Goal: Task Accomplishment & Management: Manage account settings

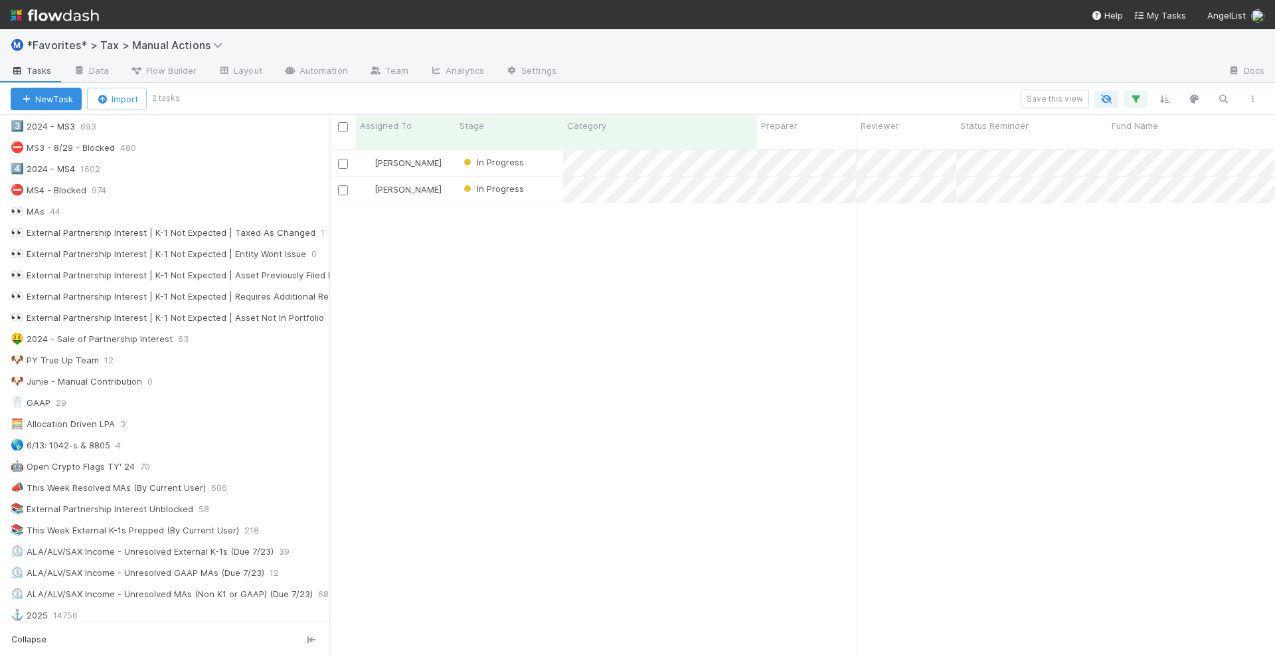
scroll to position [13, 13]
click at [594, 327] on div "[PERSON_NAME] In Progress [DATE] 9:41:16 AM [DATE] 7:50:41 PM 0 0 0 1 0 [PERSON…" at bounding box center [801, 409] width 945 height 518
click at [342, 129] on input "checkbox" at bounding box center [343, 127] width 10 height 10
checkbox input "true"
click at [221, 100] on span "Bulk Actions (2)" at bounding box center [197, 99] width 72 height 11
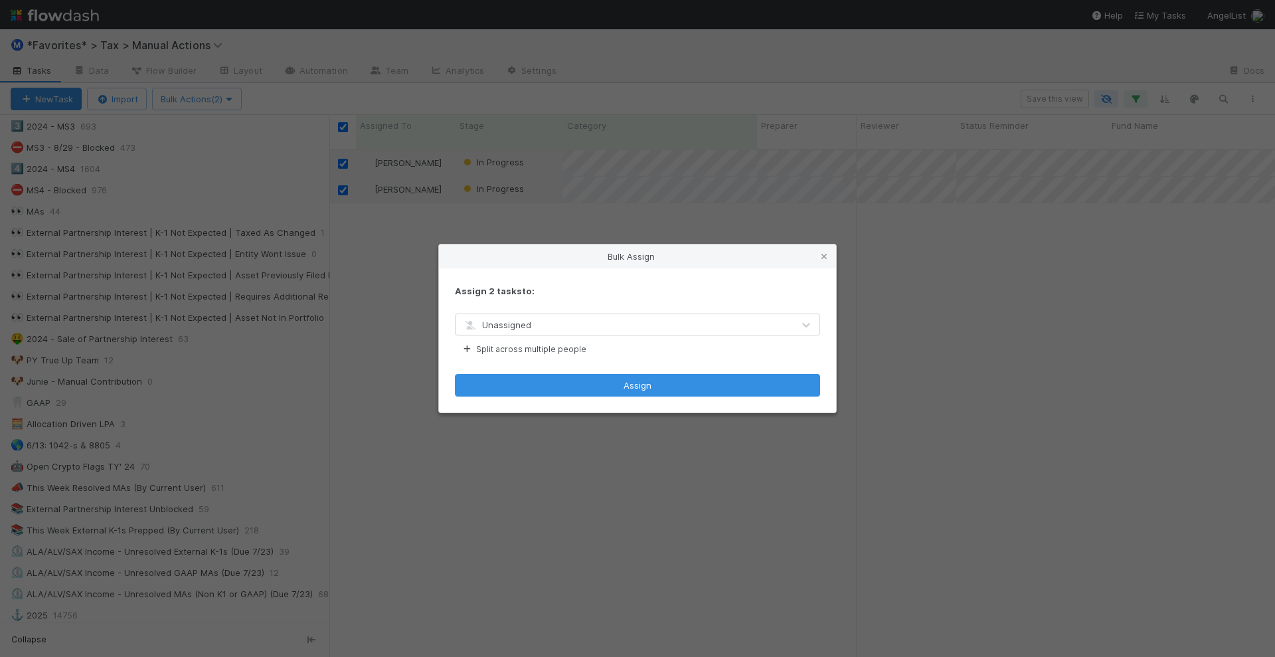
click at [508, 319] on div "Unassigned" at bounding box center [496, 324] width 69 height 13
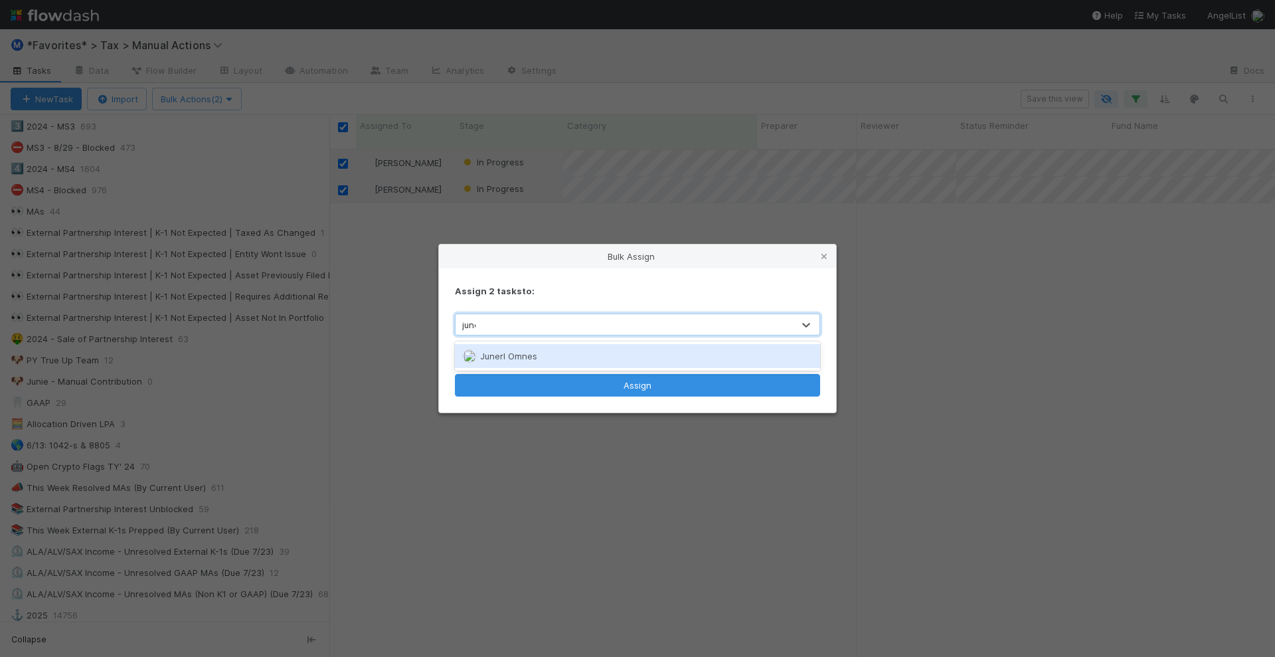
type input "junerl"
click at [515, 349] on div "Junerl Omnes" at bounding box center [638, 356] width 366 height 24
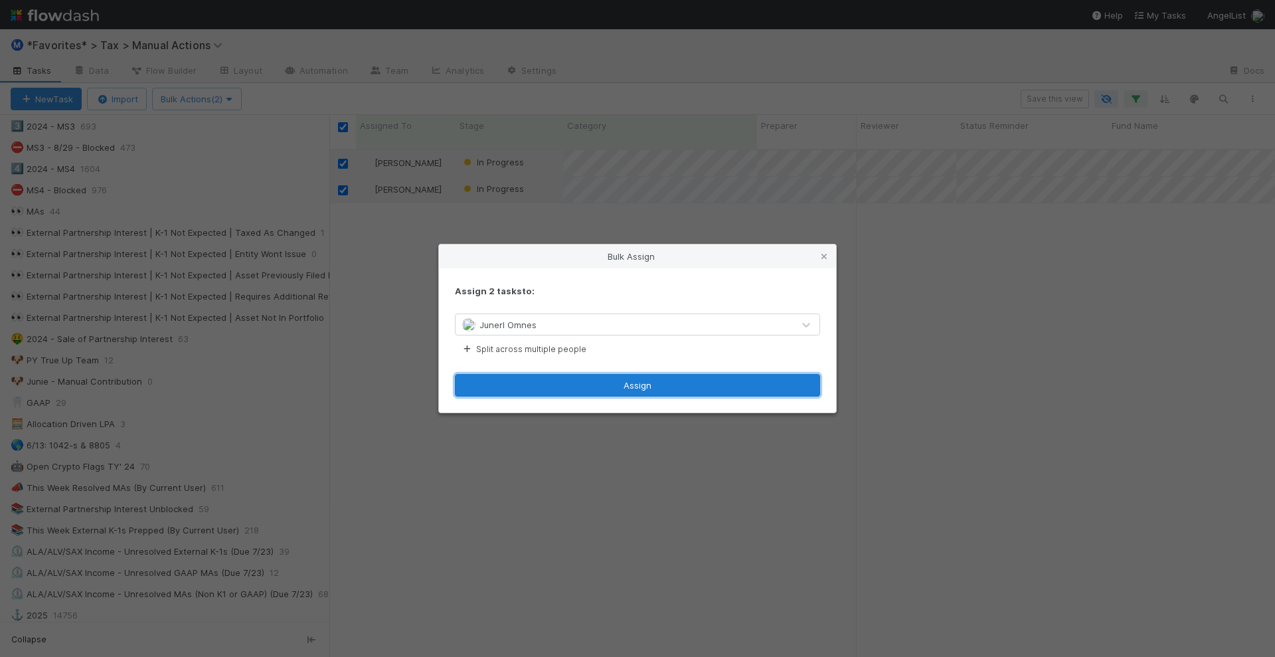
click at [535, 387] on button "Assign" at bounding box center [637, 385] width 365 height 23
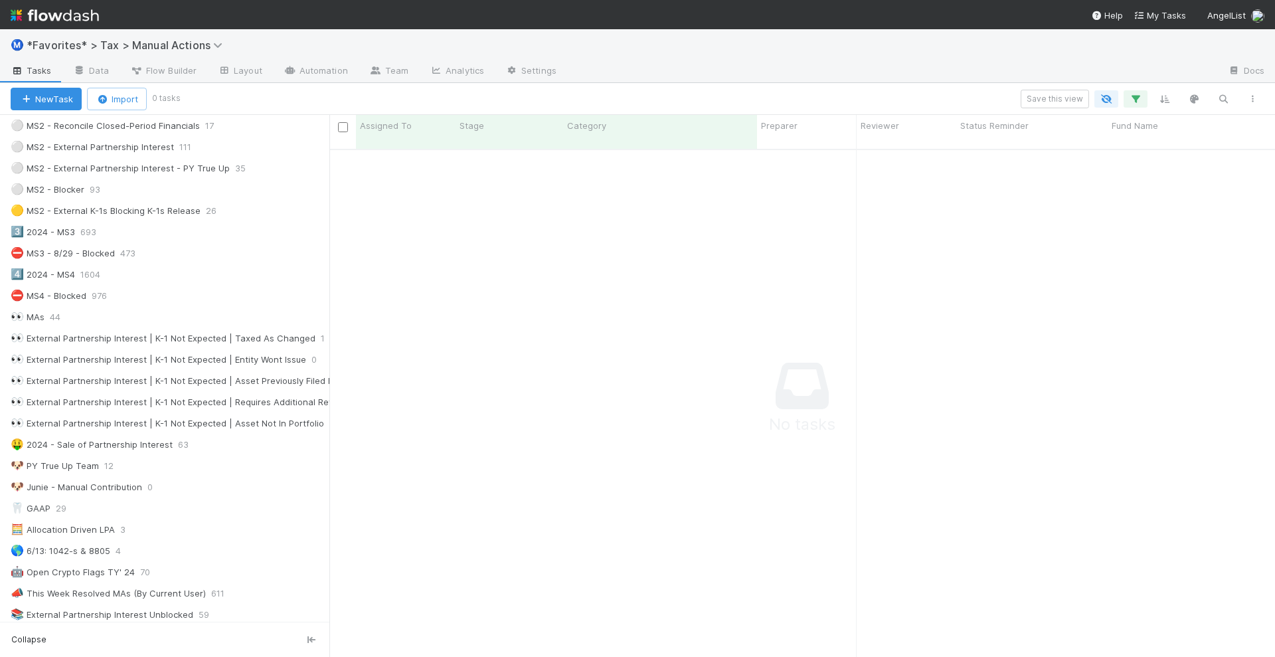
scroll to position [332, 0]
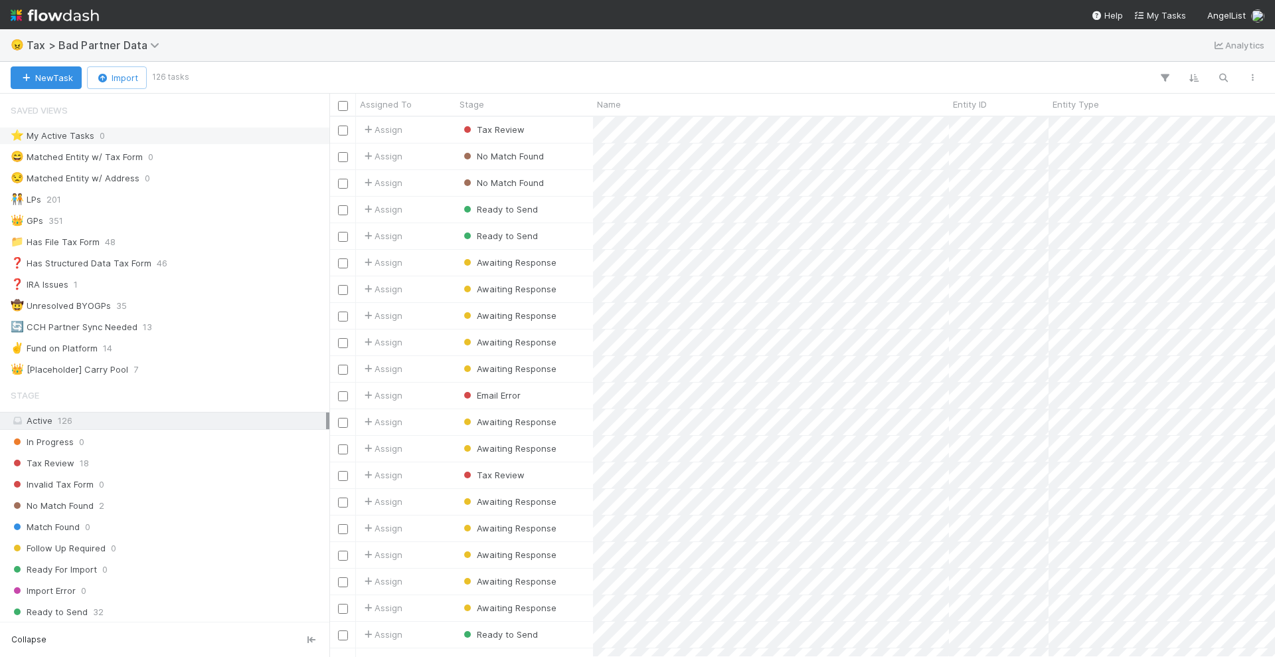
scroll to position [527, 933]
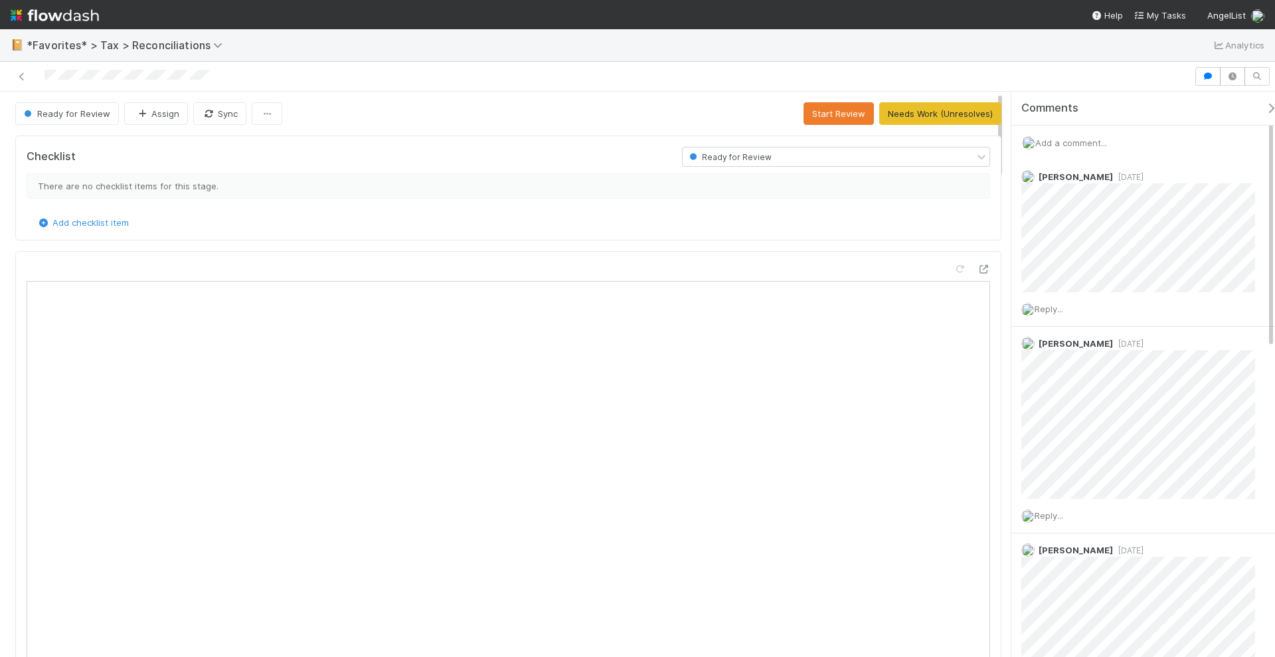
click at [1083, 139] on span "Add a comment..." at bounding box center [1071, 142] width 72 height 11
click at [1066, 337] on button "Add Comment" at bounding box center [1070, 347] width 77 height 23
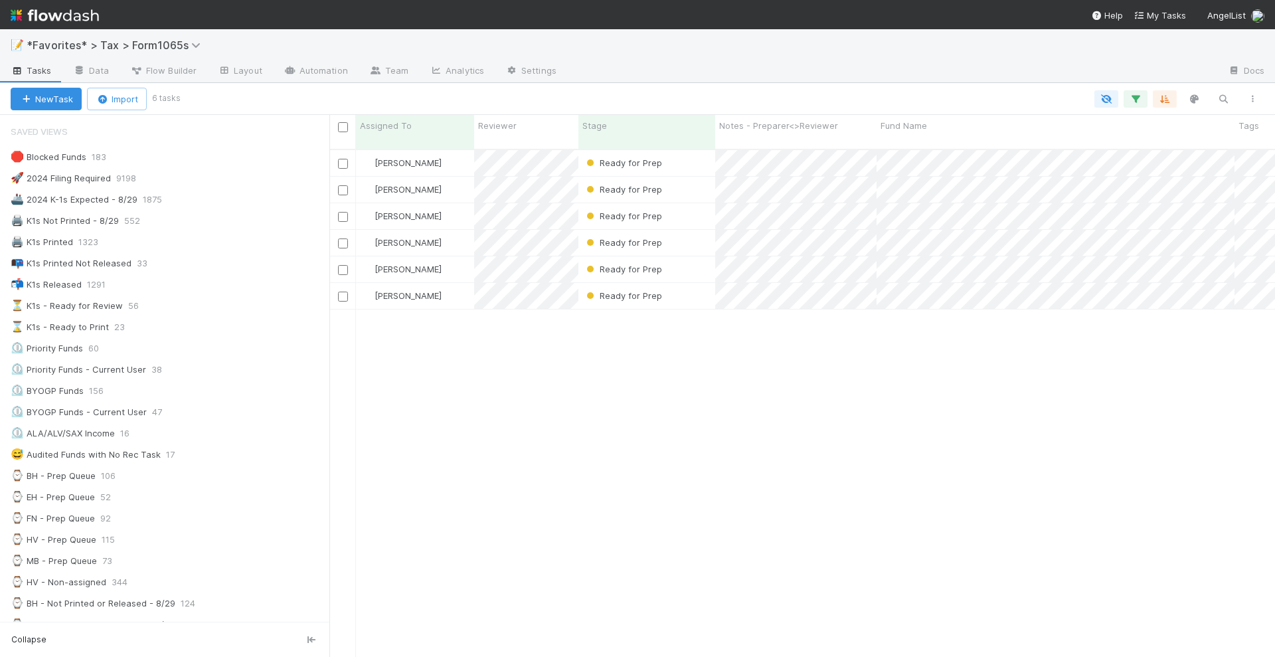
click at [497, 391] on div "[PERSON_NAME] Ready for Prep [DATE] 6:22:50 PM 11 7 0 5 2 1 0 5 [PERSON_NAME] R…" at bounding box center [801, 409] width 945 height 518
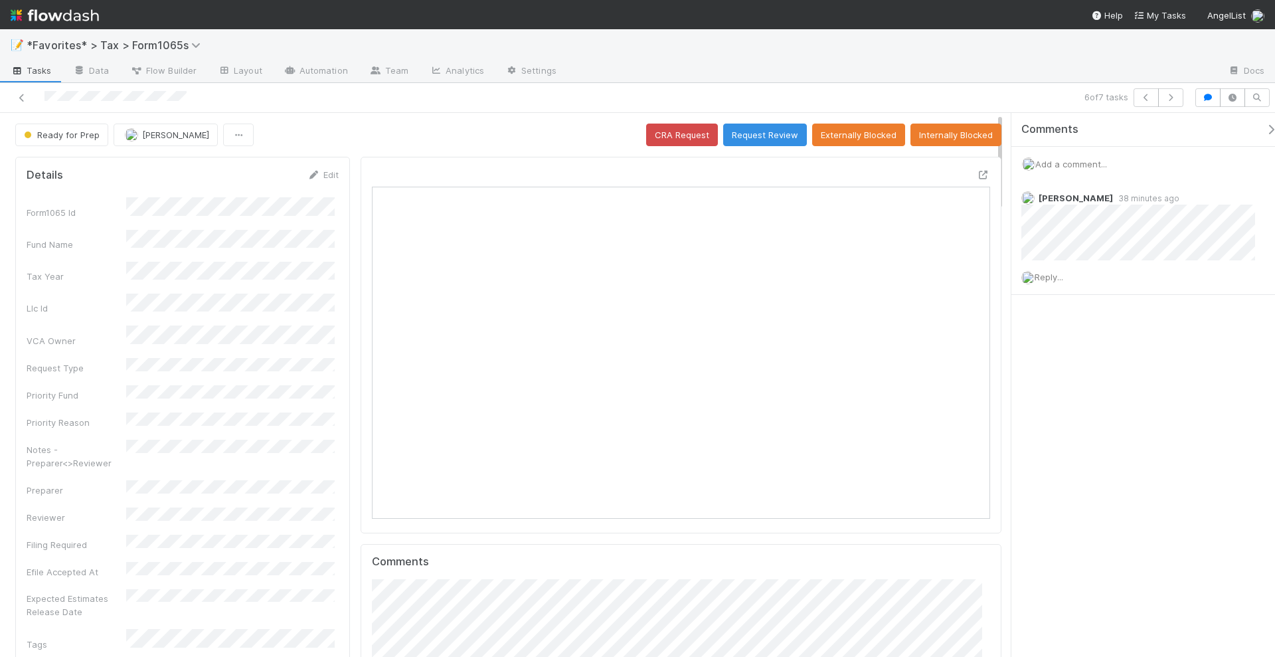
scroll to position [258, 295]
click at [977, 174] on icon at bounding box center [983, 175] width 13 height 9
click at [1090, 165] on span "Add a comment..." at bounding box center [1071, 164] width 72 height 11
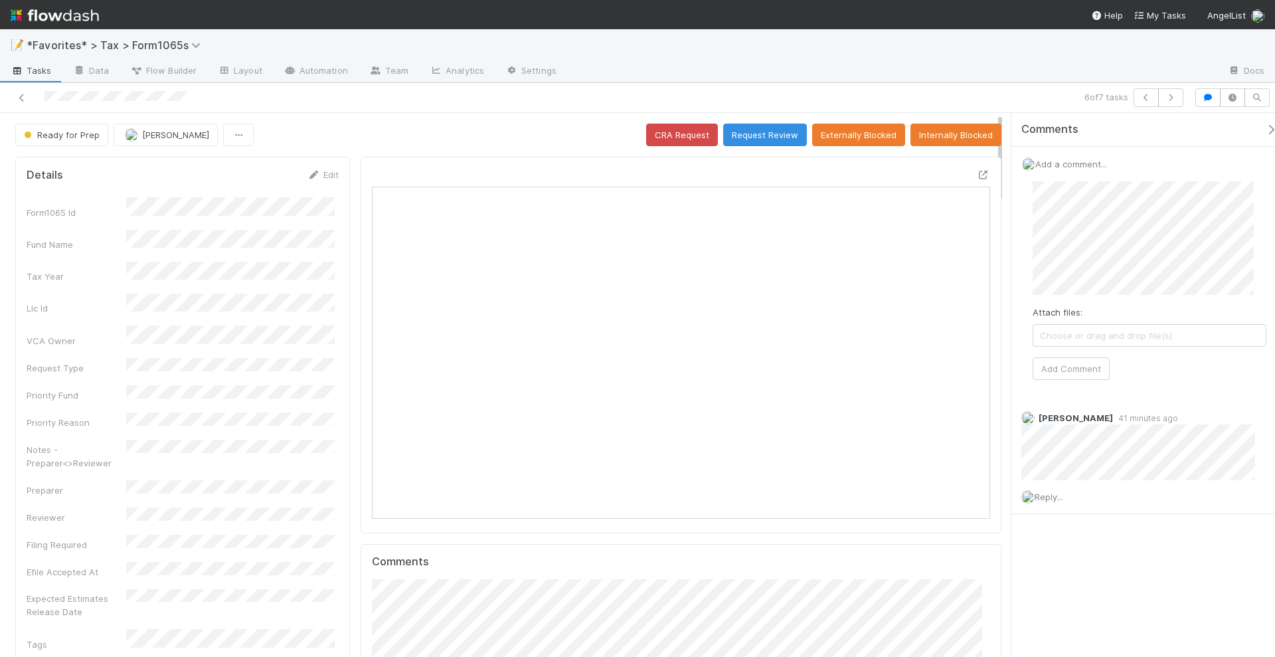
click at [1075, 378] on div "Attach files: Choose or drag and drop file(s) Add Comment" at bounding box center [1149, 281] width 255 height 220
click at [1076, 366] on button "Add Comment" at bounding box center [1070, 368] width 77 height 23
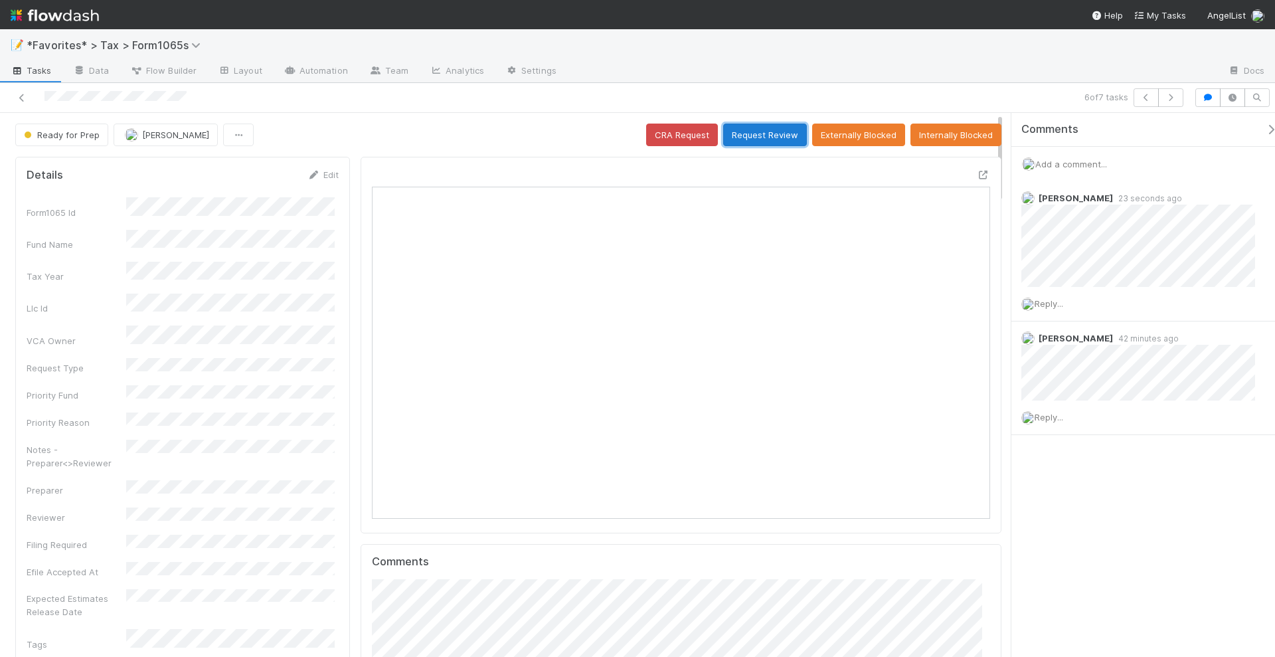
click at [754, 135] on button "Request Review" at bounding box center [765, 134] width 84 height 23
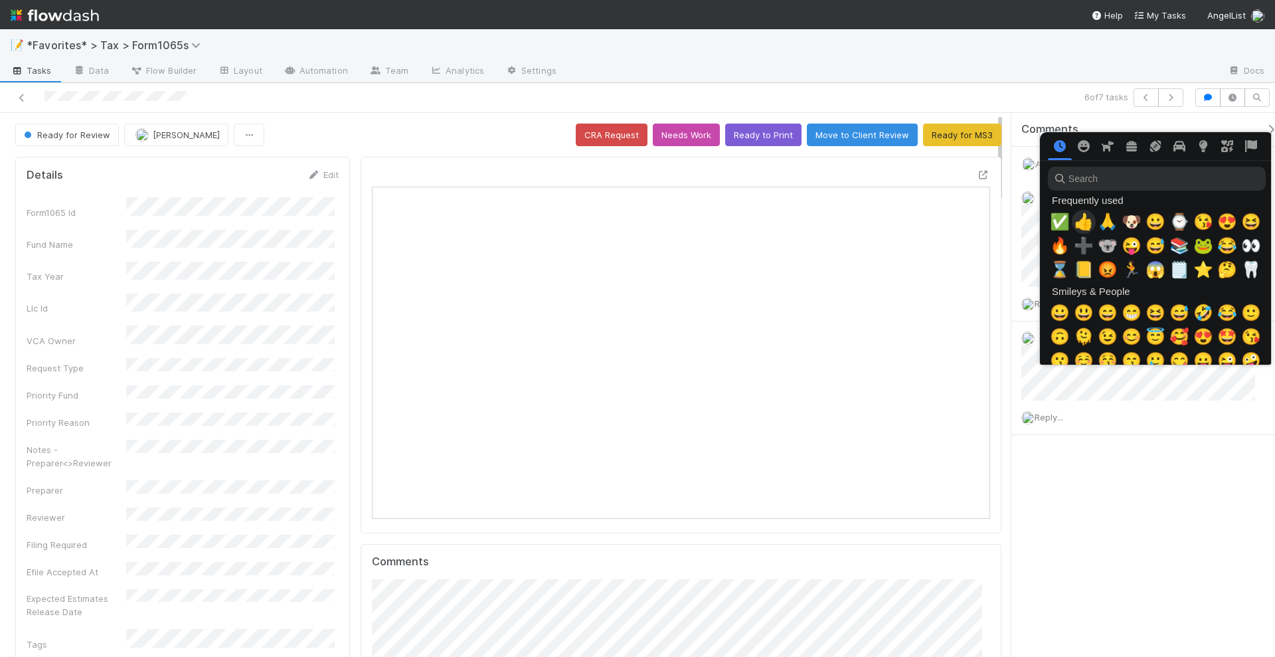
scroll to position [0, 7]
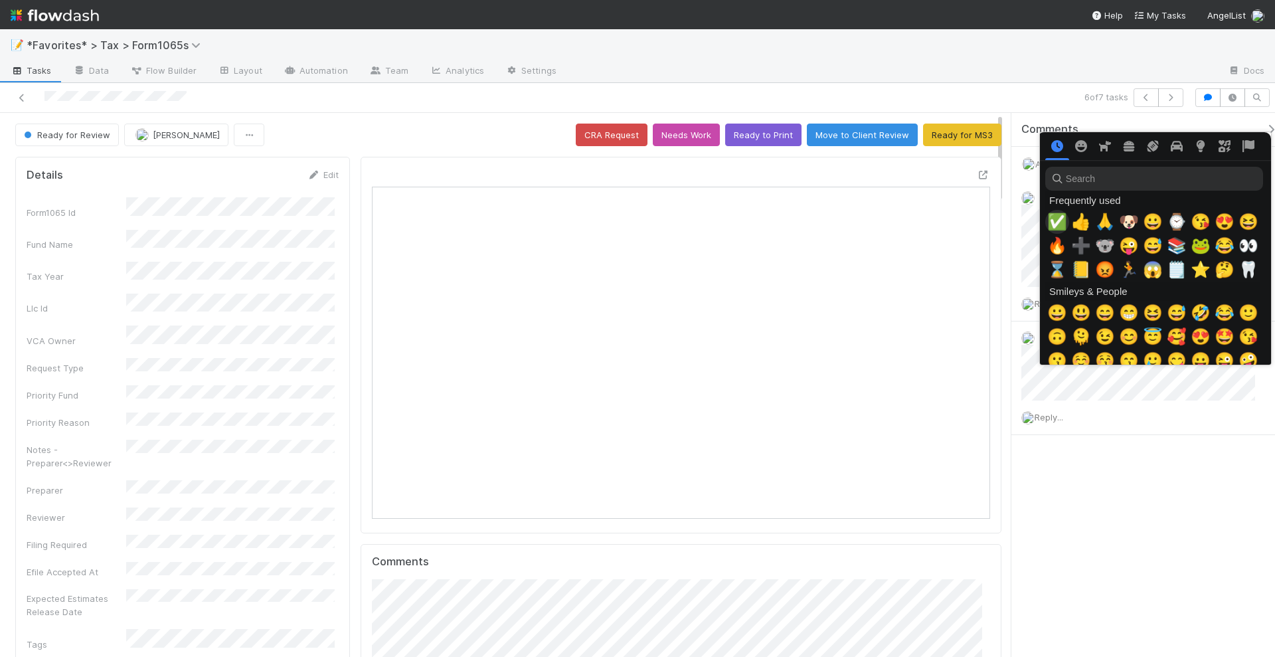
click at [1054, 220] on span "✅" at bounding box center [1057, 221] width 20 height 19
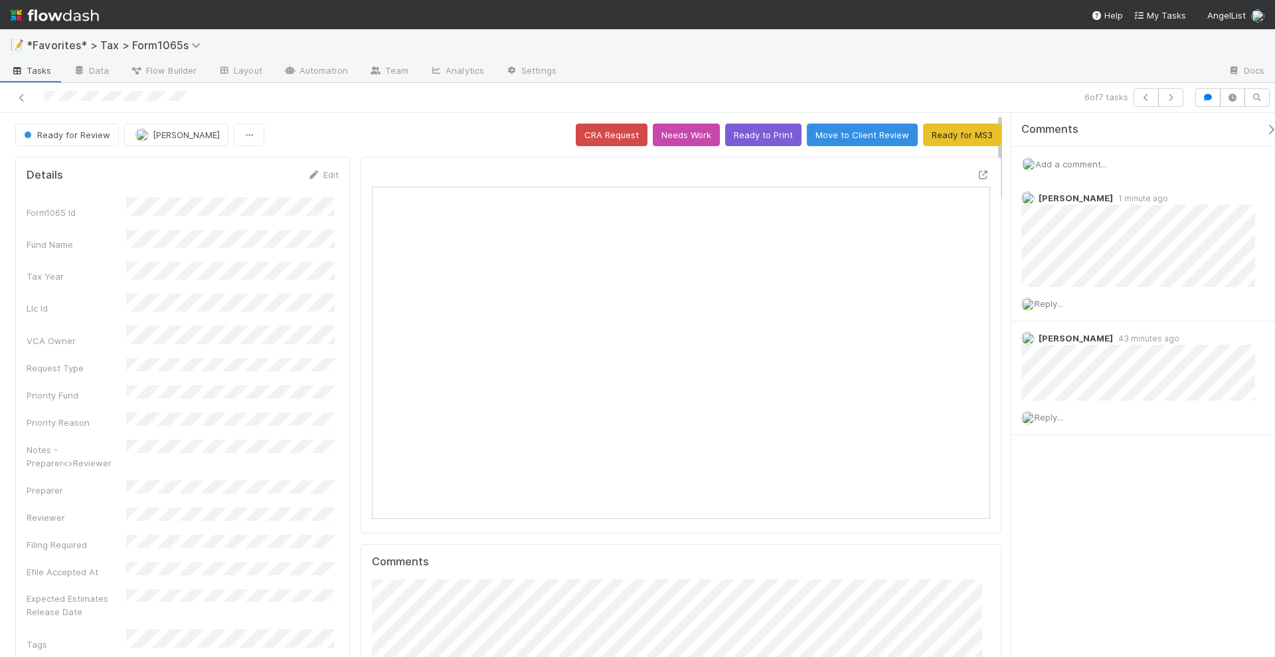
click at [1078, 495] on div "Comments Add a comment... Helen Vo 1 minute ago Reply... Amy Gregorius 43 minut…" at bounding box center [1149, 307] width 276 height 388
click at [17, 98] on icon at bounding box center [21, 98] width 13 height 9
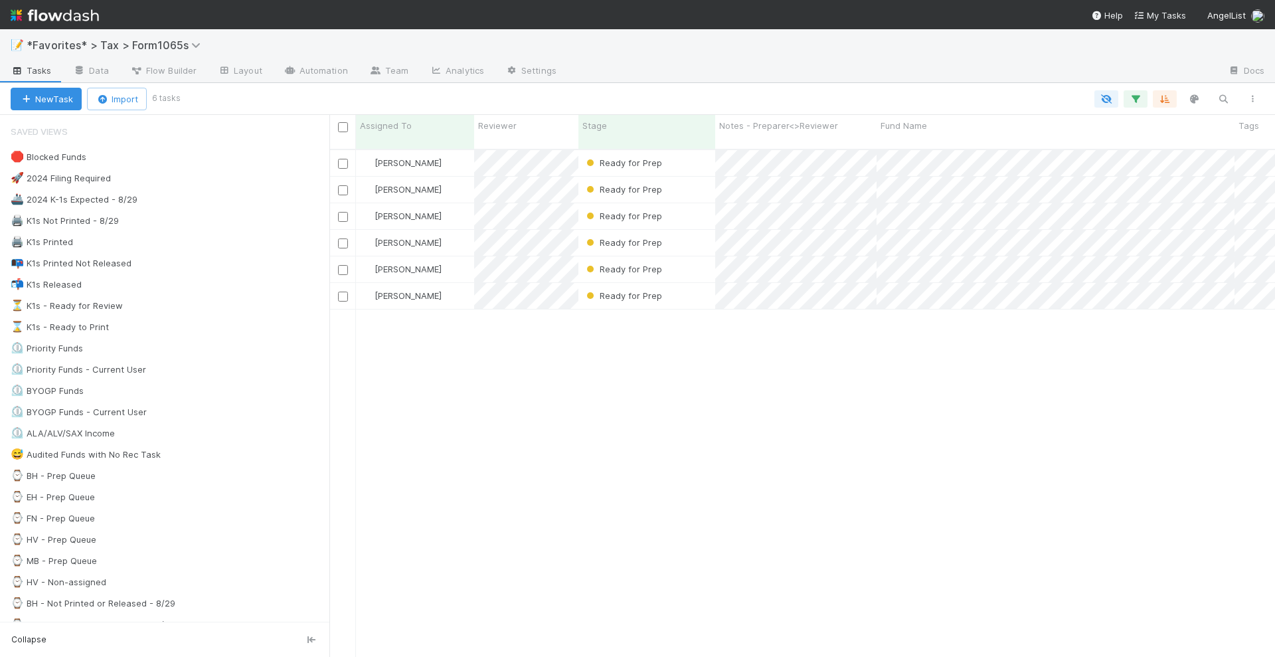
scroll to position [506, 933]
click at [761, 439] on div "Helen Vo Ready for Prep 8/3/25, 6:22:50 PM 11 7 0 5 2 1 0 5 Helen Vo Ready for …" at bounding box center [801, 409] width 945 height 518
click at [944, 333] on div "Helen Vo Ready for Prep 8/3/25, 6:22:50 PM 11 7 0 5 2 1 0 5 Helen Vo Ready for …" at bounding box center [801, 409] width 945 height 518
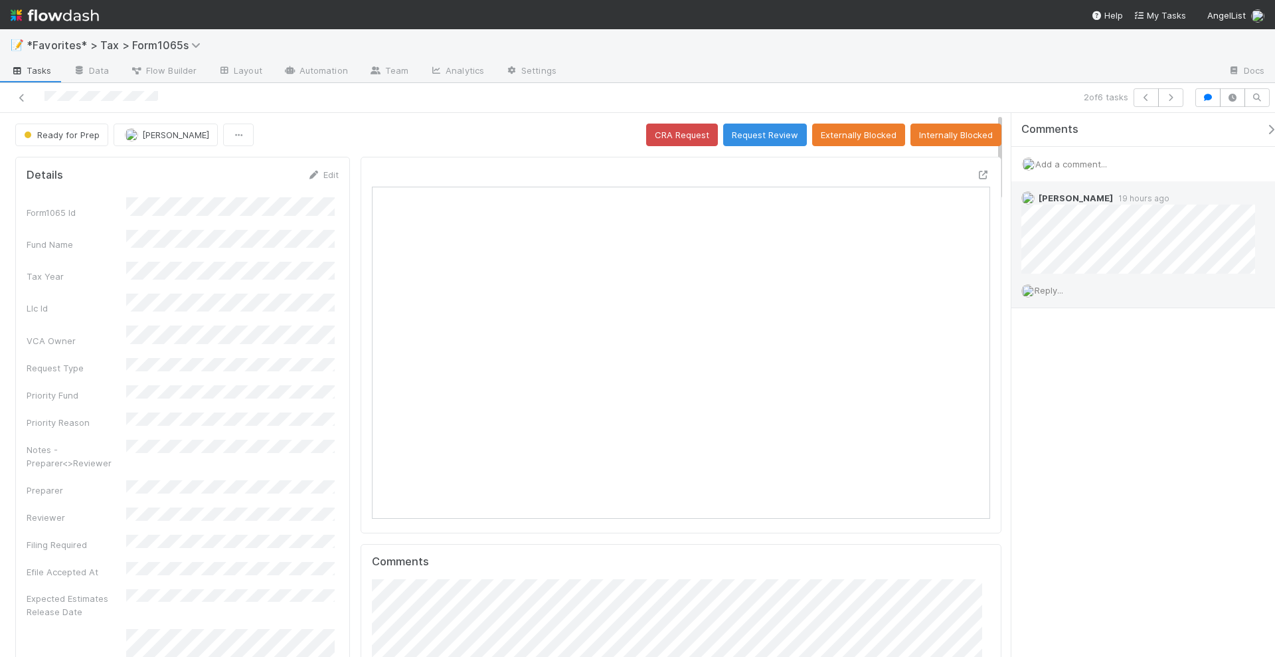
scroll to position [258, 598]
click at [977, 171] on icon at bounding box center [983, 175] width 13 height 9
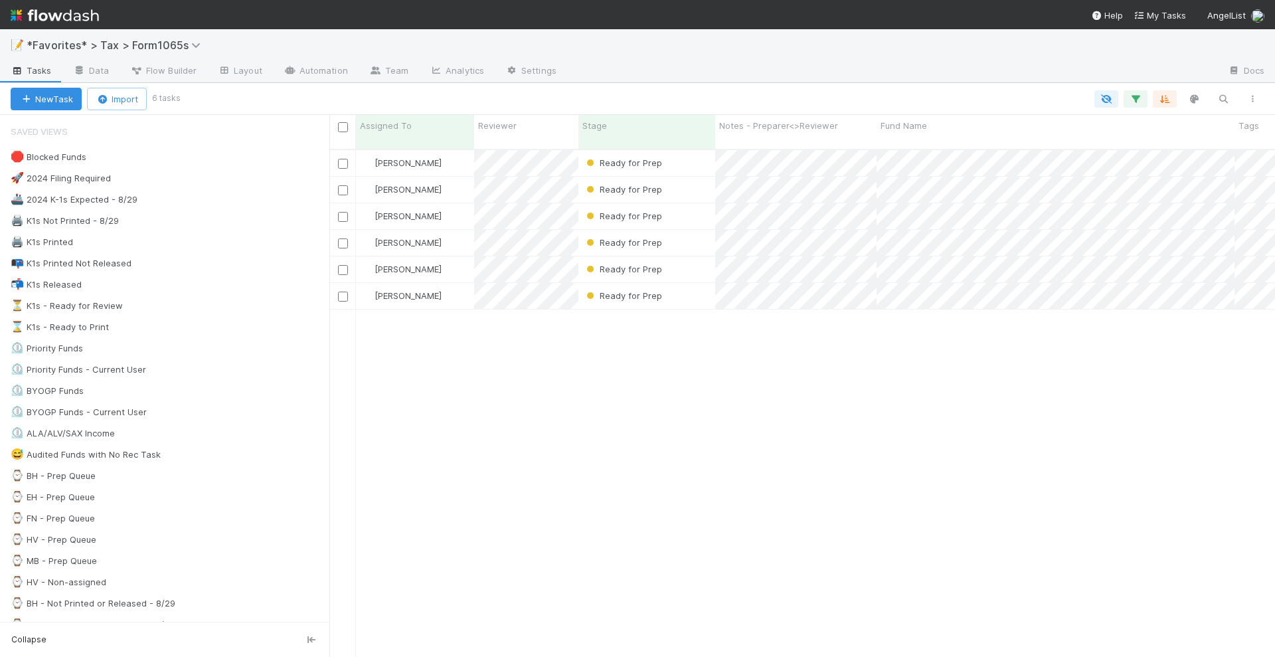
scroll to position [506, 933]
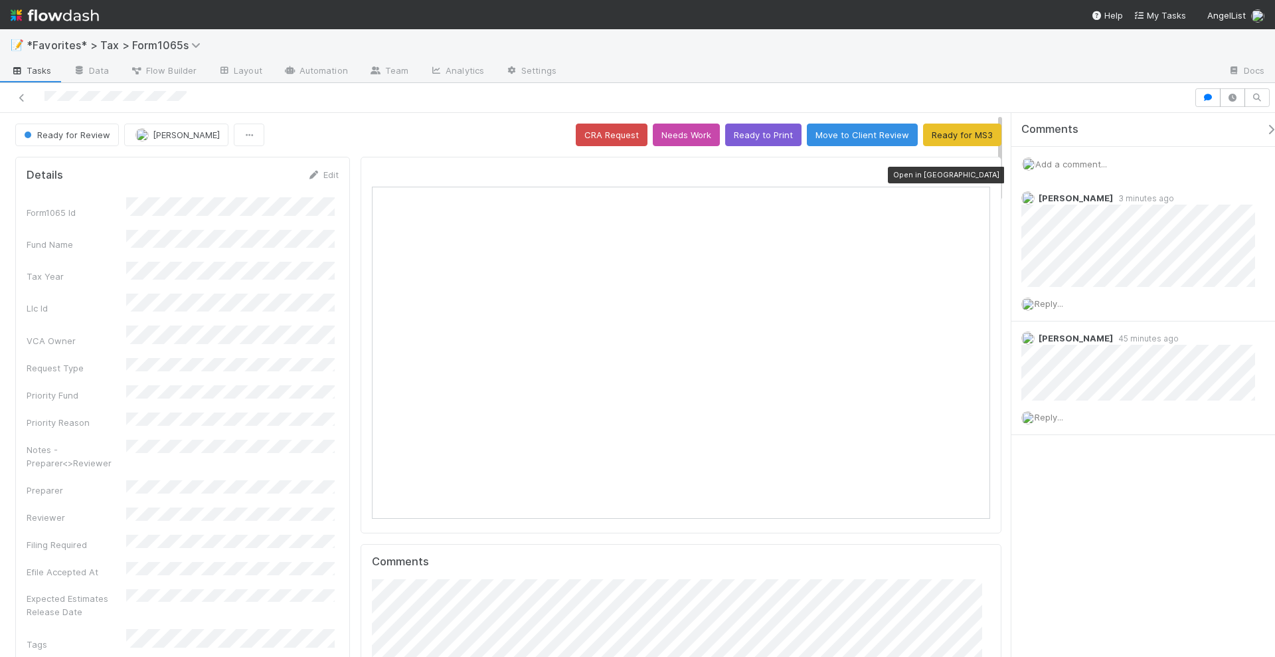
scroll to position [258, 598]
click at [977, 171] on icon at bounding box center [983, 175] width 13 height 9
click at [21, 97] on icon at bounding box center [21, 98] width 13 height 9
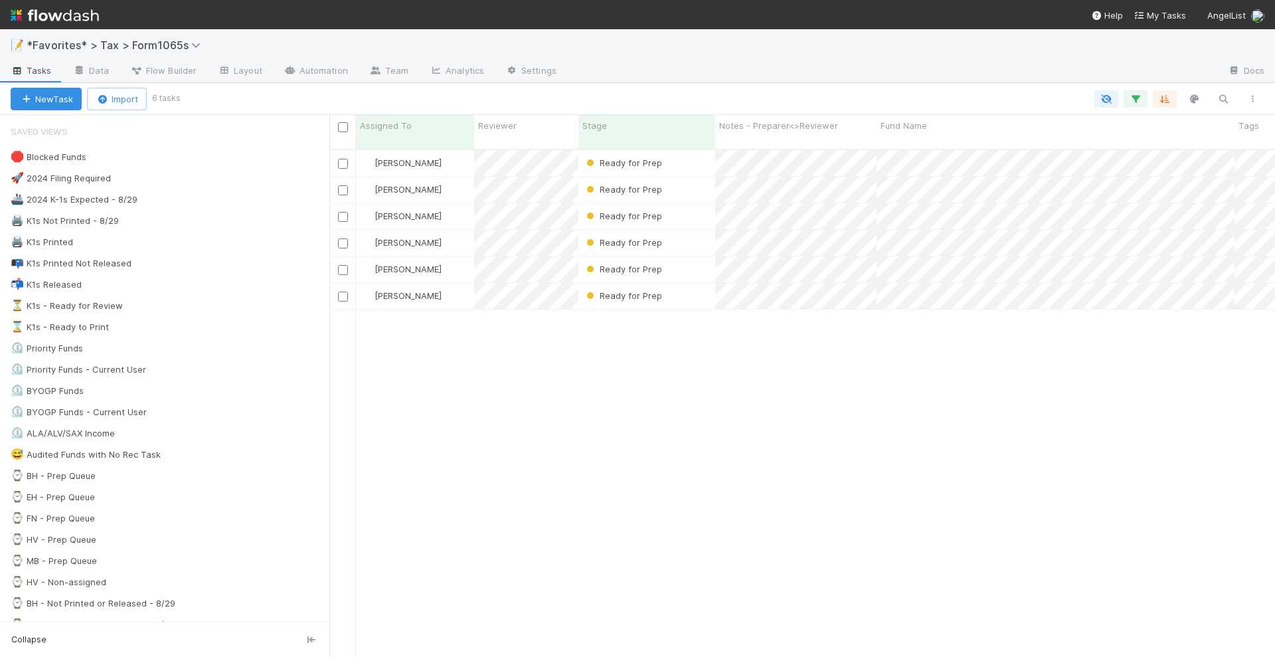
scroll to position [506, 933]
click at [839, 512] on div "Helen Vo Ready for Prep 8/3/25, 6:22:50 PM 11 7 0 5 2 1 0 5 Helen Vo Ready for …" at bounding box center [801, 409] width 945 height 518
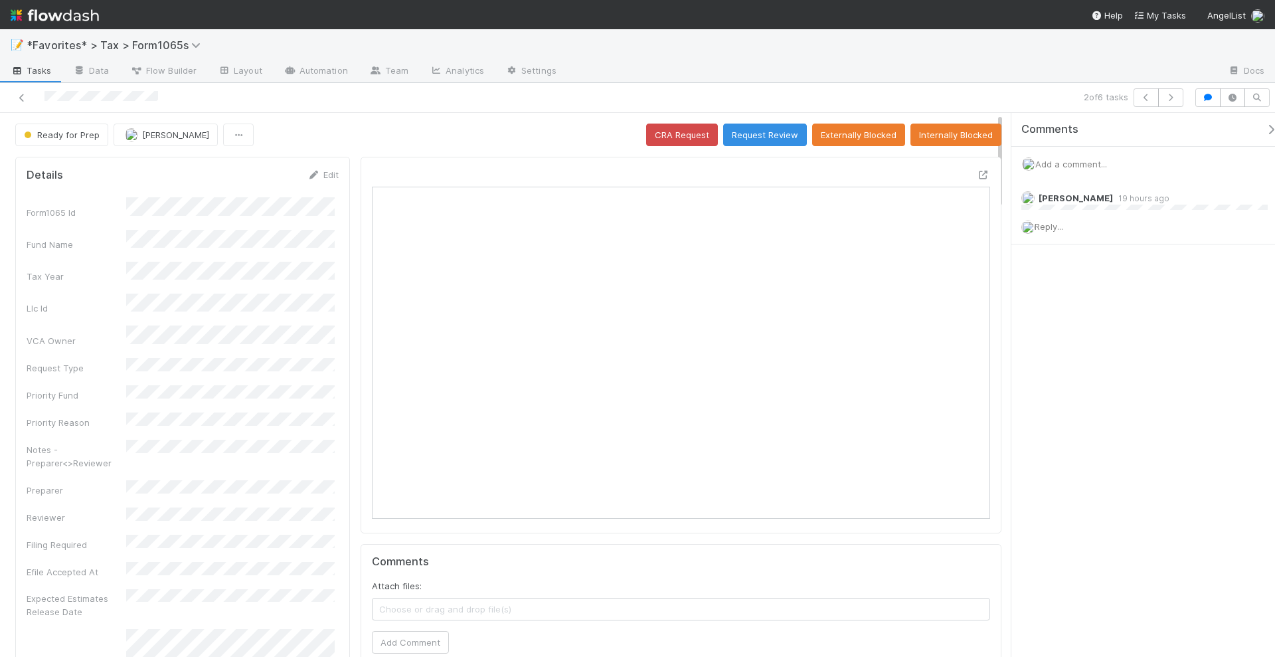
click at [1074, 160] on span "Add a comment..." at bounding box center [1071, 164] width 72 height 11
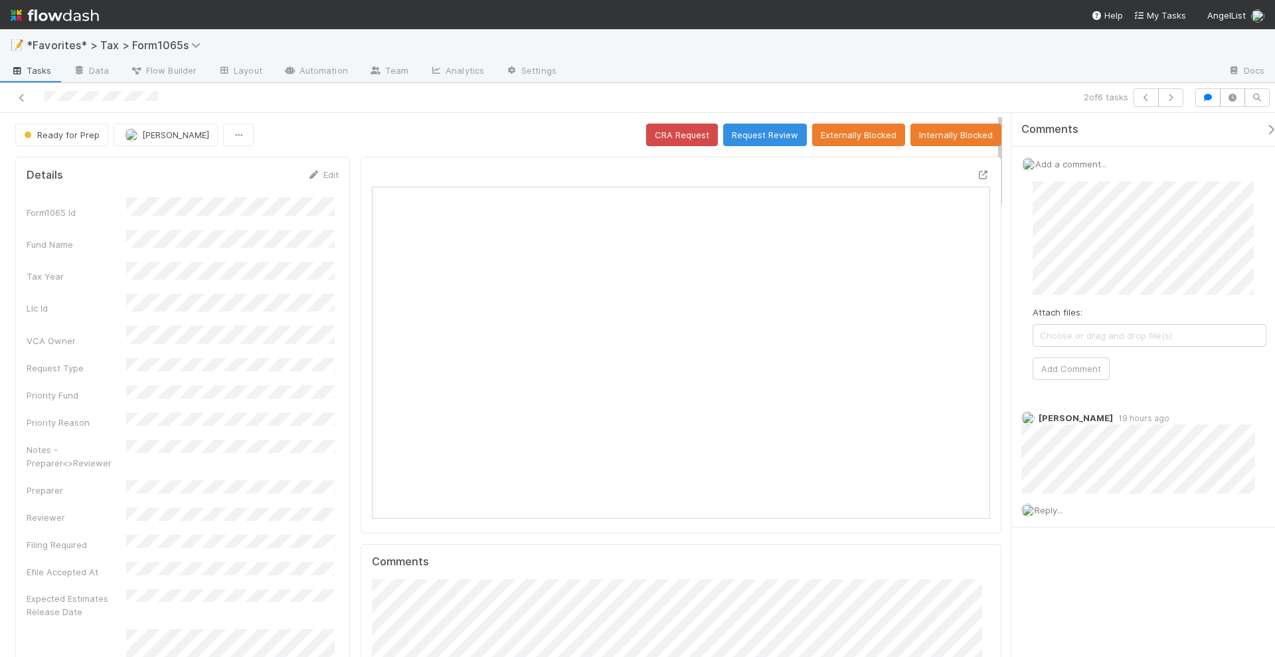
scroll to position [258, 598]
click at [1070, 360] on button "Add Comment" at bounding box center [1070, 368] width 77 height 23
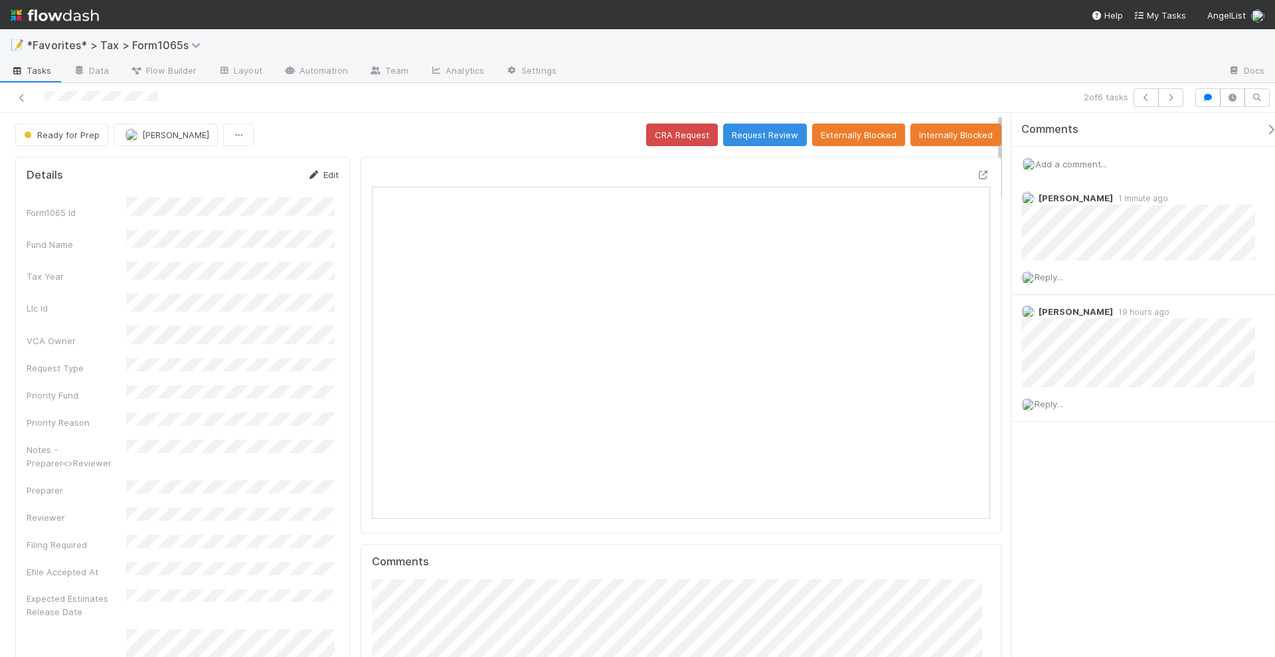
click at [327, 169] on link "Edit" at bounding box center [322, 174] width 31 height 11
click at [261, 183] on button "Save" at bounding box center [268, 179] width 38 height 23
click at [1001, 90] on div "2 of 6 tasks" at bounding box center [895, 97] width 590 height 19
click at [1177, 96] on icon "button" at bounding box center [1170, 98] width 13 height 8
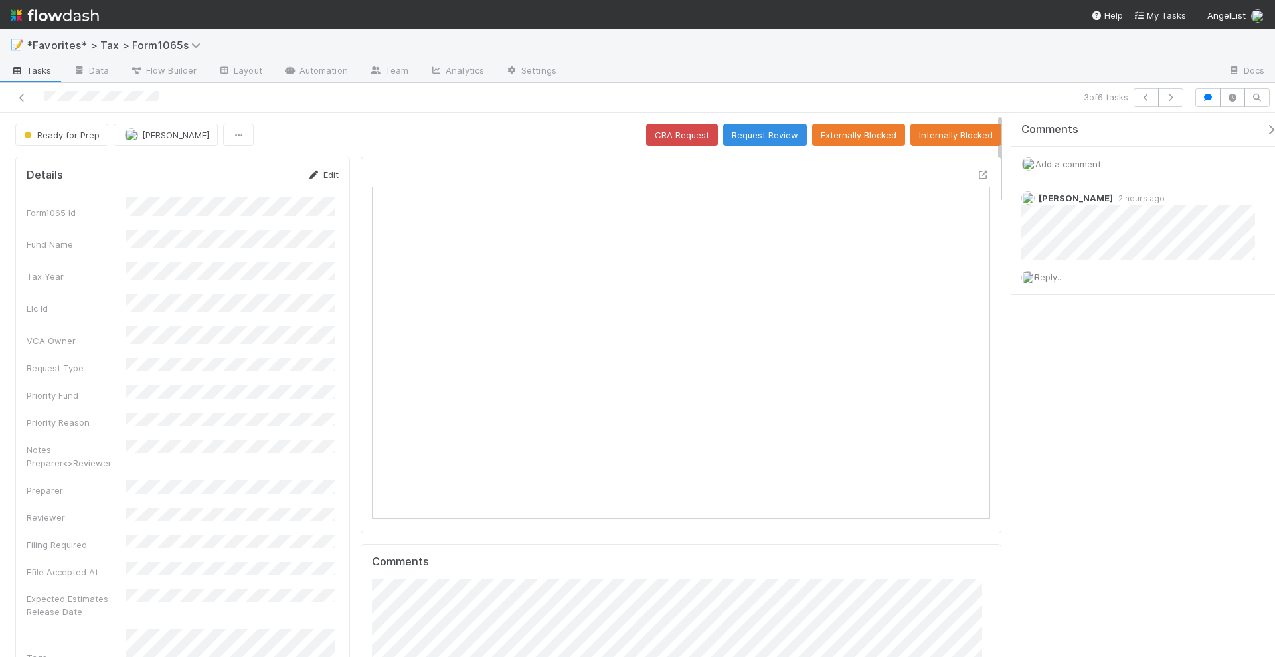
click at [324, 171] on link "Edit" at bounding box center [322, 174] width 31 height 11
click at [254, 182] on button "Save" at bounding box center [268, 179] width 38 height 23
click at [1171, 94] on icon "button" at bounding box center [1170, 98] width 13 height 8
click at [324, 171] on link "Edit" at bounding box center [322, 174] width 31 height 11
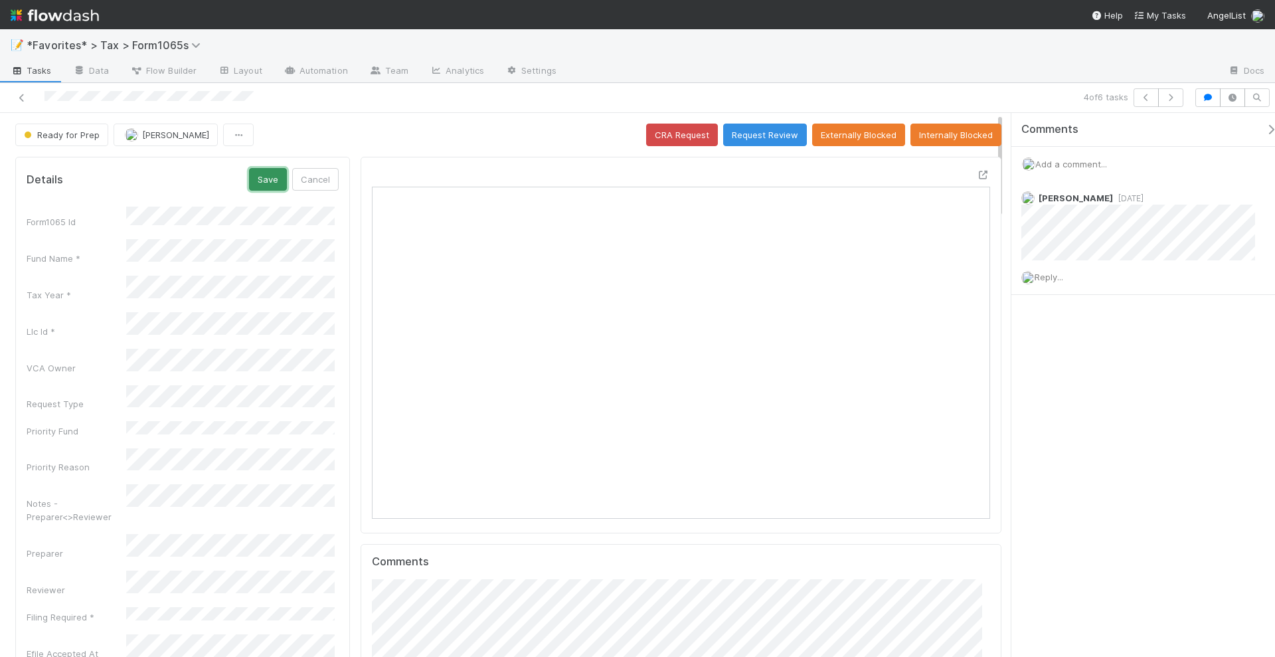
click at [263, 181] on button "Save" at bounding box center [268, 179] width 38 height 23
click at [1170, 100] on icon "button" at bounding box center [1170, 98] width 13 height 8
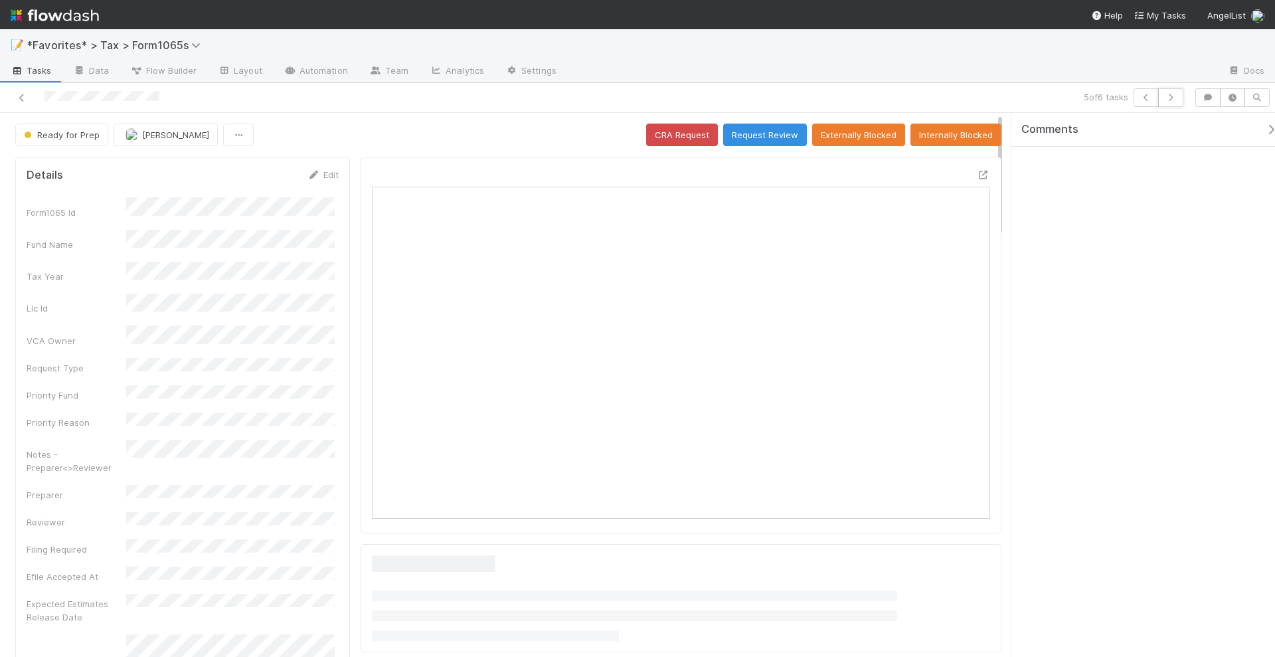
click at [1170, 100] on icon "button" at bounding box center [1170, 98] width 13 height 8
click at [320, 173] on link "Edit" at bounding box center [322, 174] width 31 height 11
click at [249, 178] on button "Save" at bounding box center [268, 179] width 38 height 23
click at [548, 141] on div "Ready for Prep Helen Vo CRA Request Request Review Externally Blocked Internall…" at bounding box center [508, 134] width 986 height 23
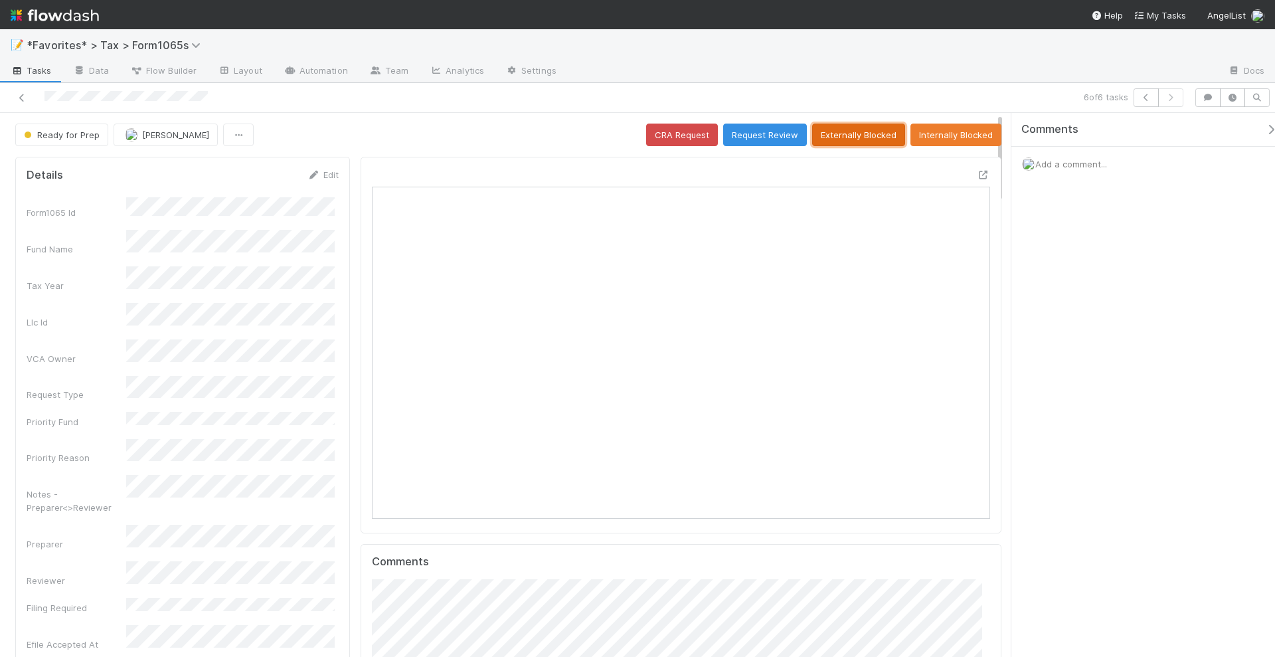
click at [853, 123] on button "Externally Blocked" at bounding box center [858, 134] width 93 height 23
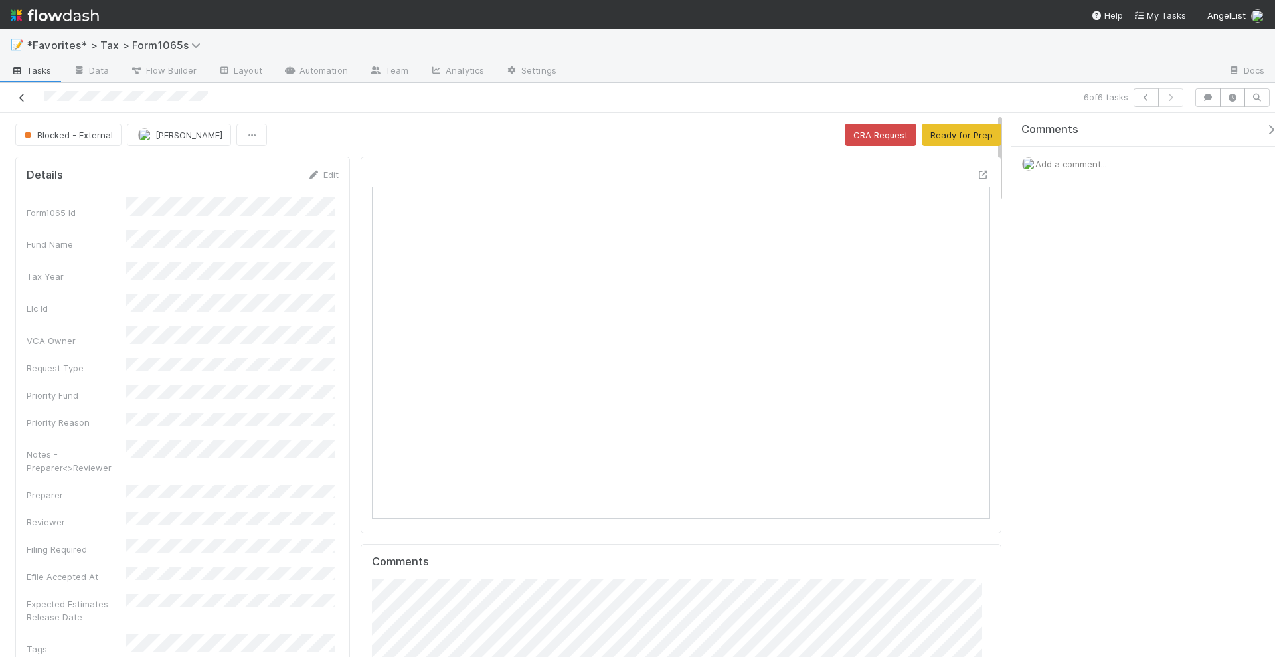
click at [21, 97] on icon at bounding box center [21, 98] width 13 height 9
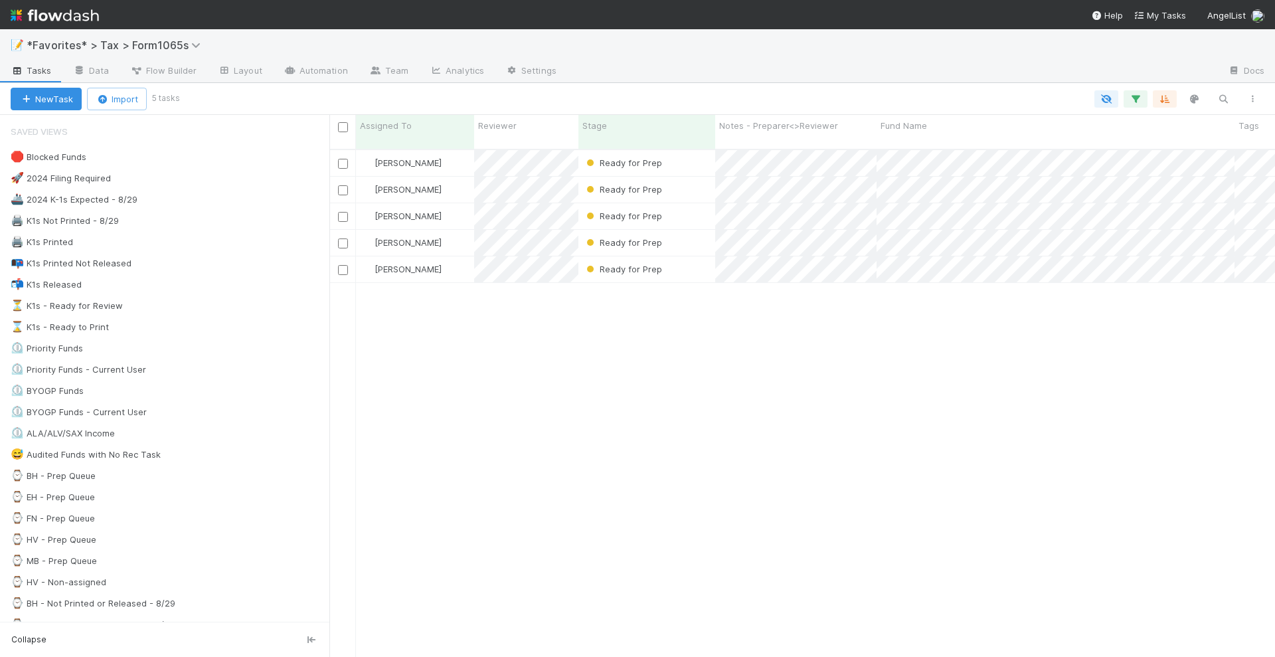
scroll to position [506, 933]
click at [617, 453] on div "Helen Vo Ready for Prep 8/3/25, 6:22:50 PM 11 7 0 5 2 1 0 5 Helen Vo Ready for …" at bounding box center [801, 409] width 945 height 518
click at [73, 17] on img at bounding box center [55, 15] width 88 height 23
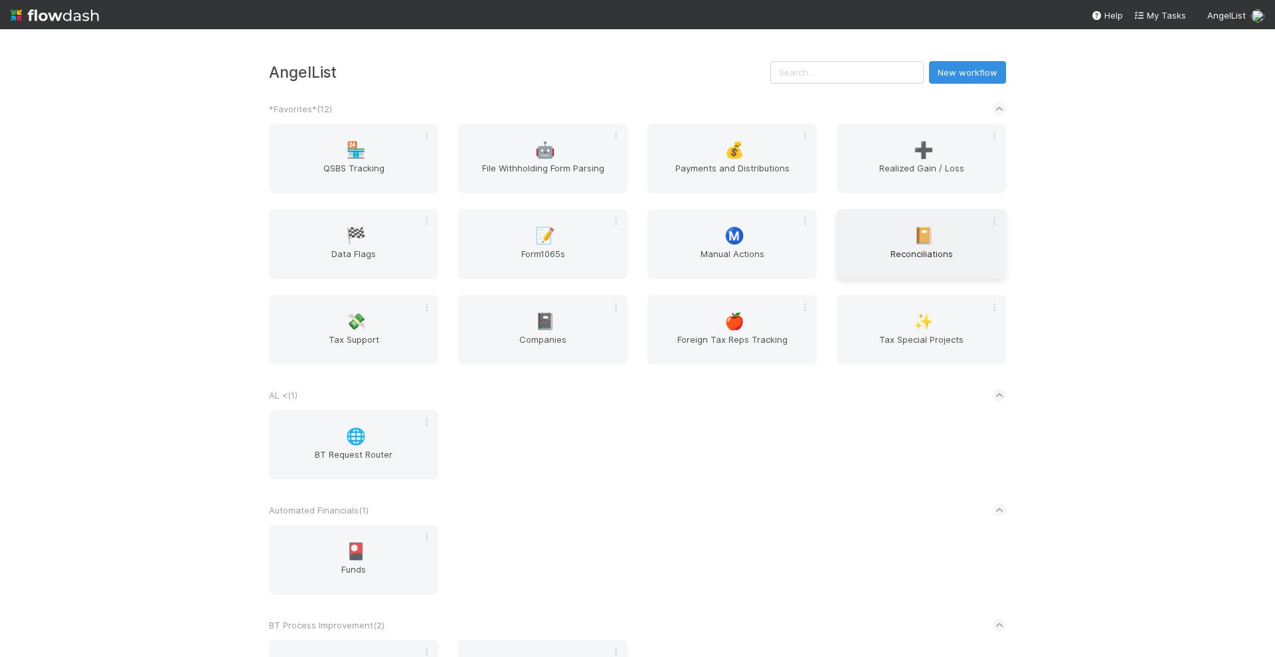
click at [914, 232] on span "📔" at bounding box center [924, 235] width 20 height 17
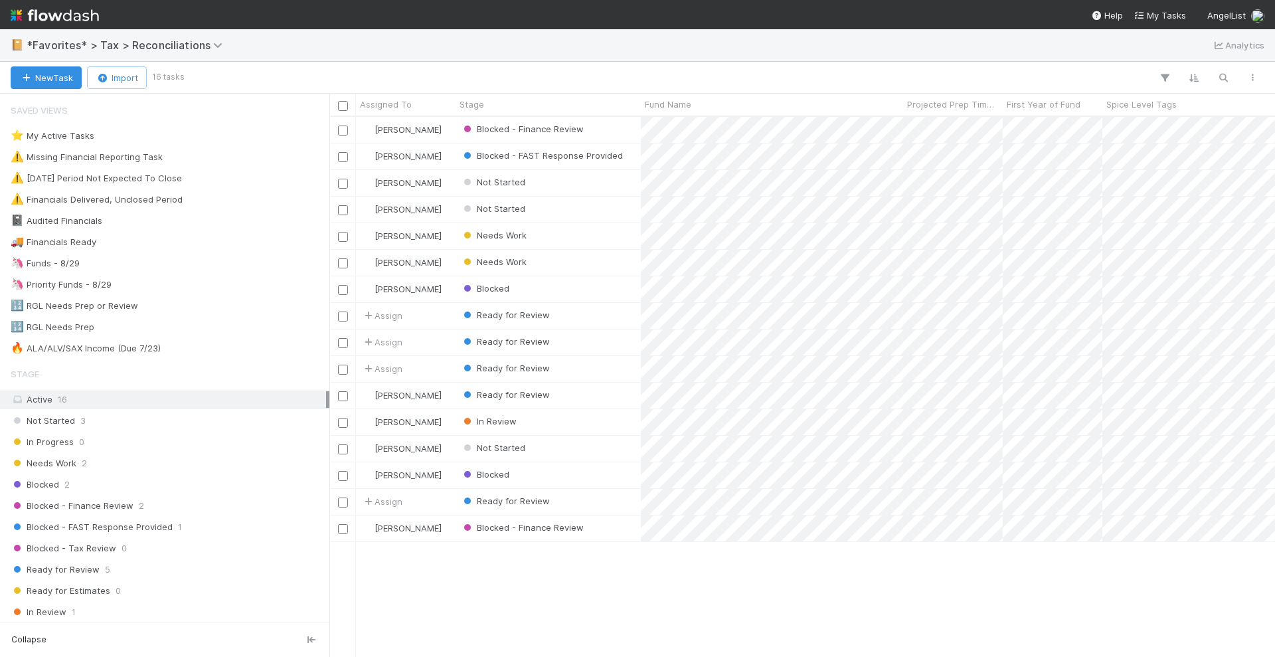
scroll to position [527, 933]
click at [81, 13] on img at bounding box center [55, 15] width 88 height 23
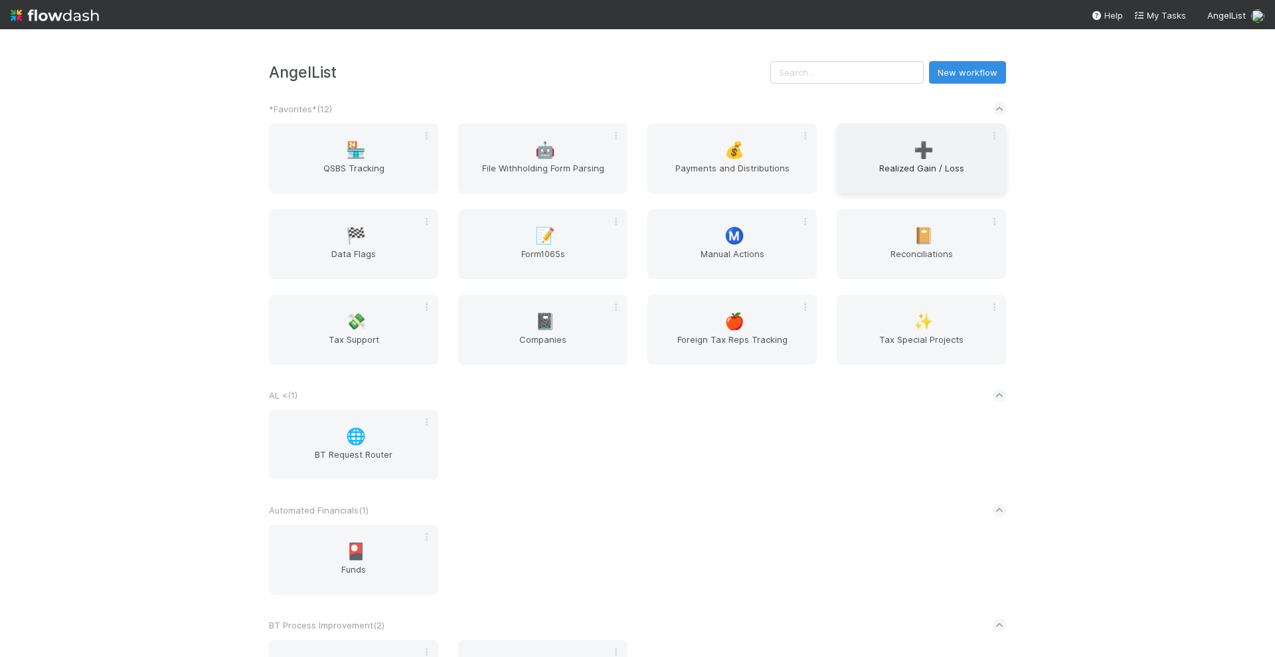
click at [905, 165] on span "Realized Gain / Loss" at bounding box center [921, 174] width 159 height 27
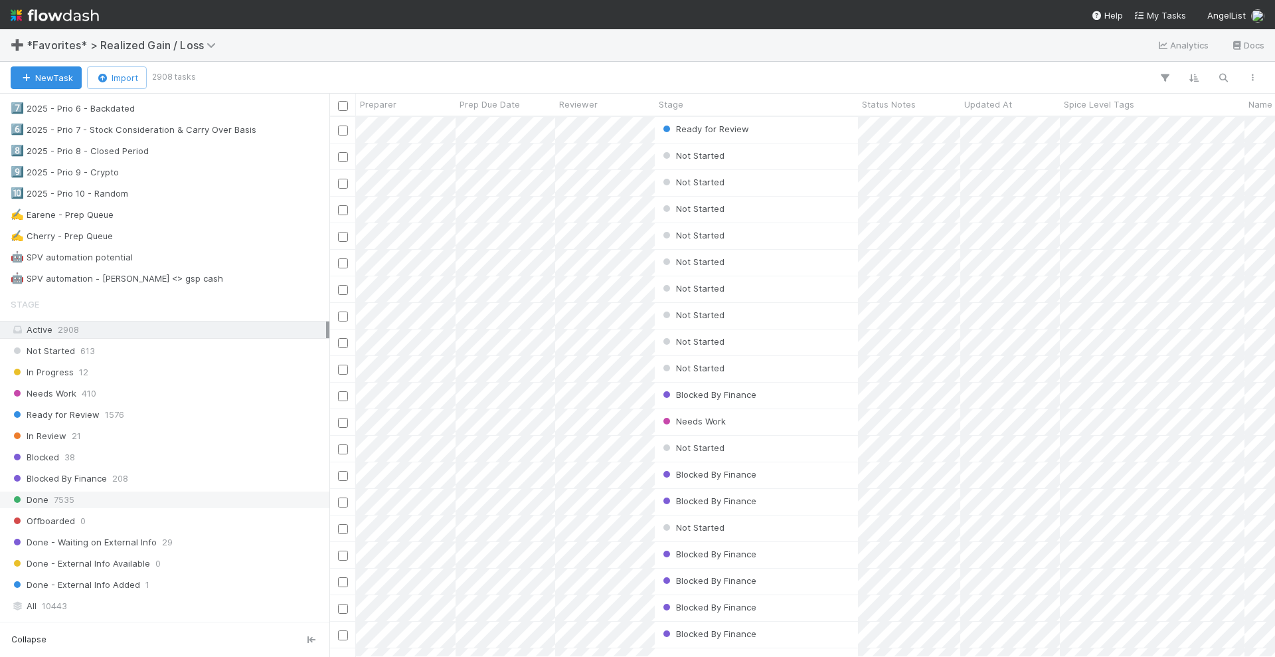
scroll to position [830, 0]
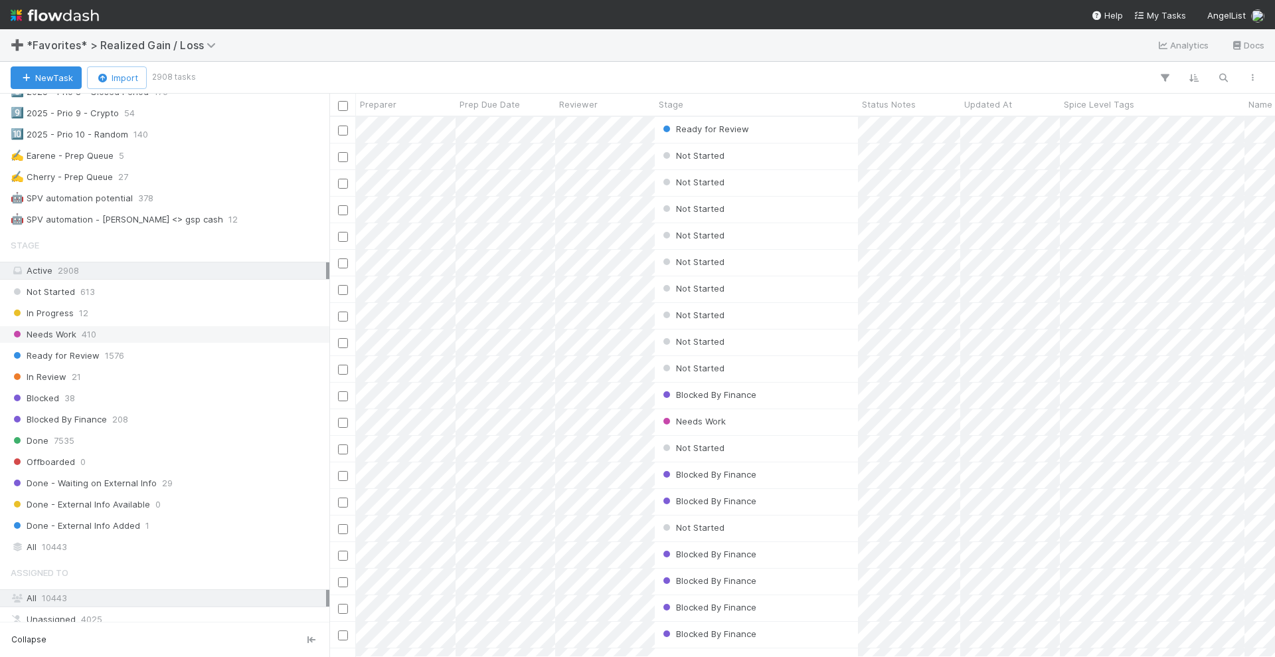
click at [73, 326] on span "Needs Work" at bounding box center [44, 334] width 66 height 17
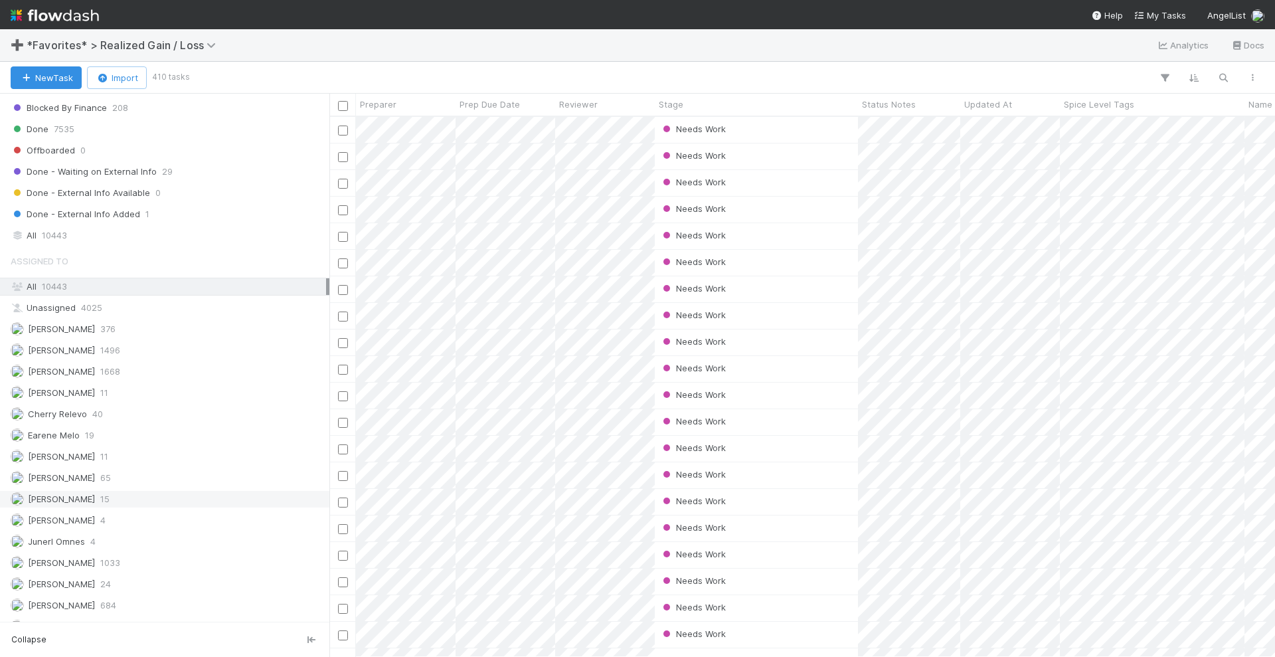
scroll to position [527, 933]
click at [86, 491] on div "Helen Vo 15" at bounding box center [168, 499] width 315 height 17
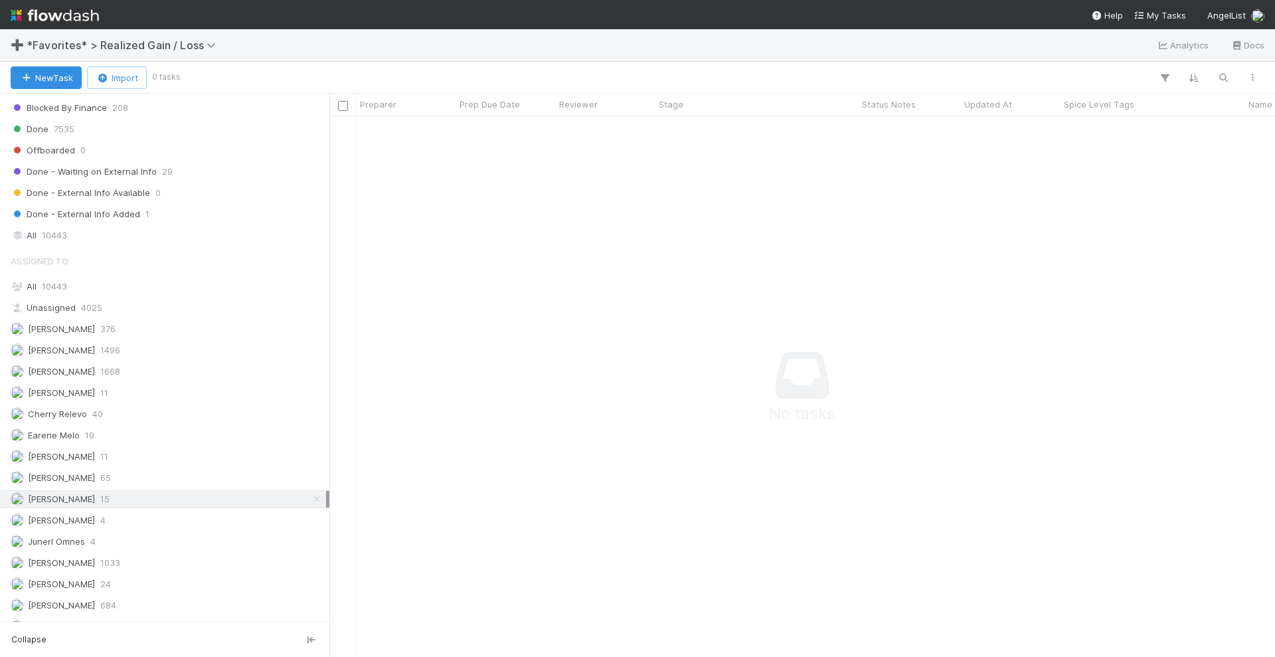
scroll to position [515, 920]
click at [54, 12] on img at bounding box center [55, 15] width 88 height 23
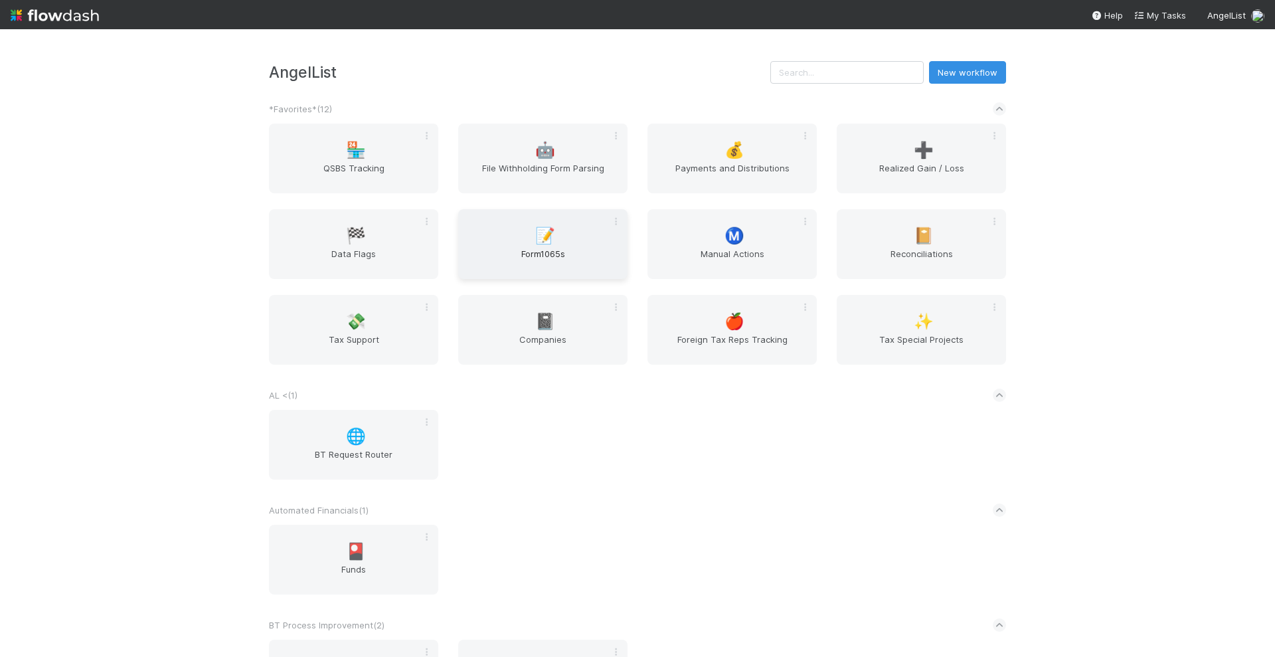
click at [543, 231] on span "📝" at bounding box center [545, 235] width 20 height 17
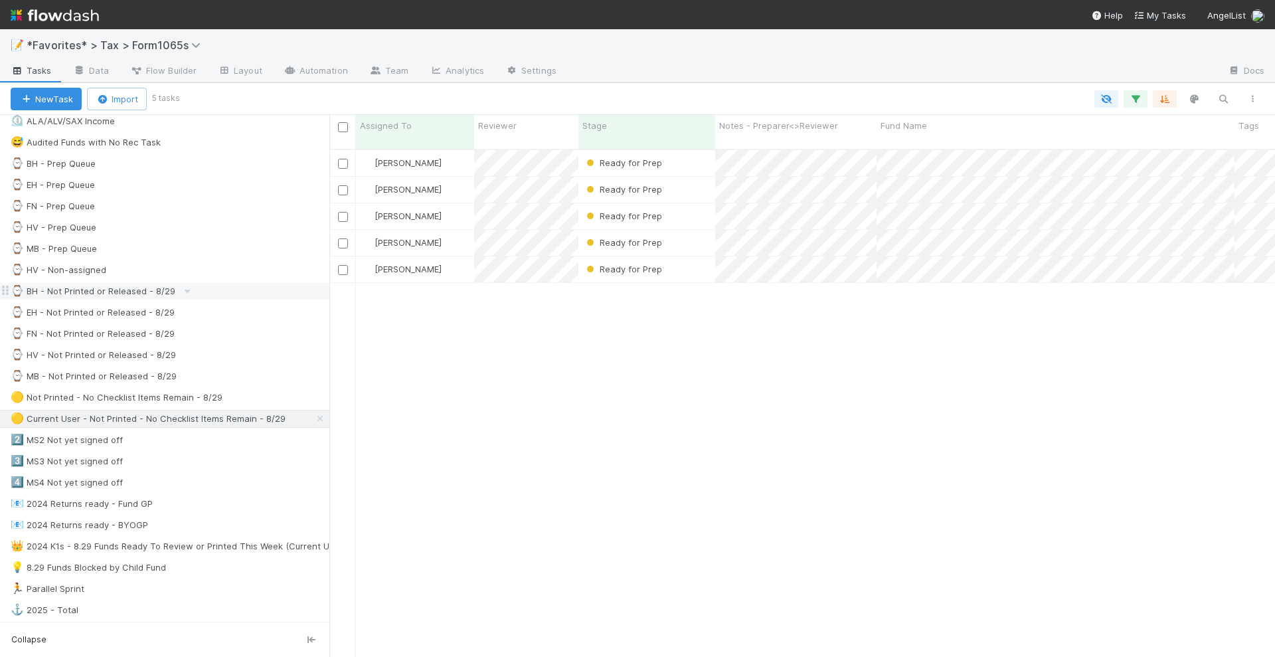
scroll to position [332, 0]
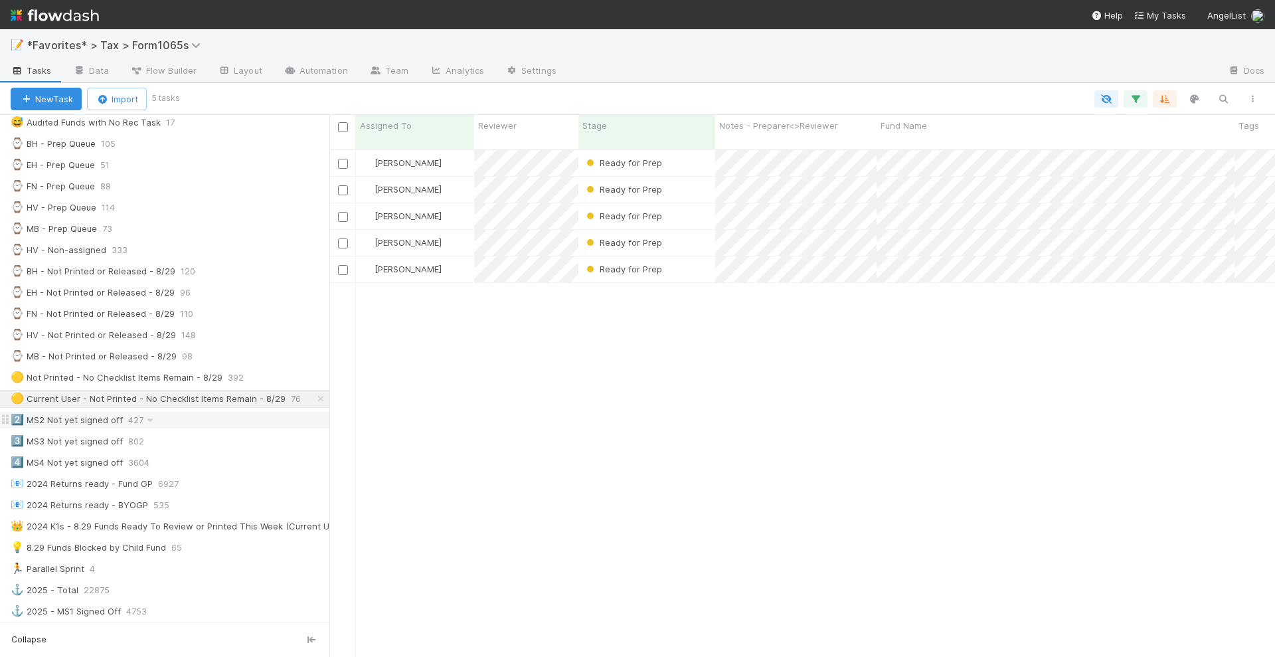
click at [76, 412] on div "2️⃣ MS2 Not yet signed off" at bounding box center [67, 420] width 112 height 17
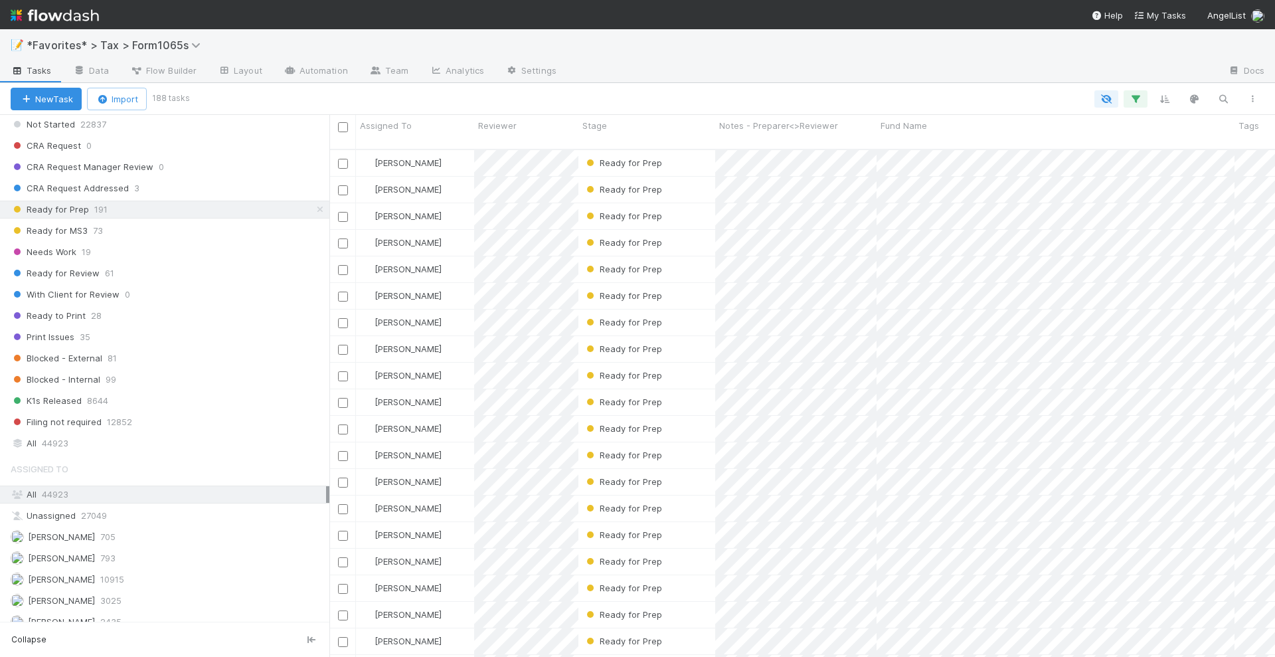
scroll to position [506, 933]
click at [54, 595] on span "[PERSON_NAME]" at bounding box center [61, 600] width 67 height 11
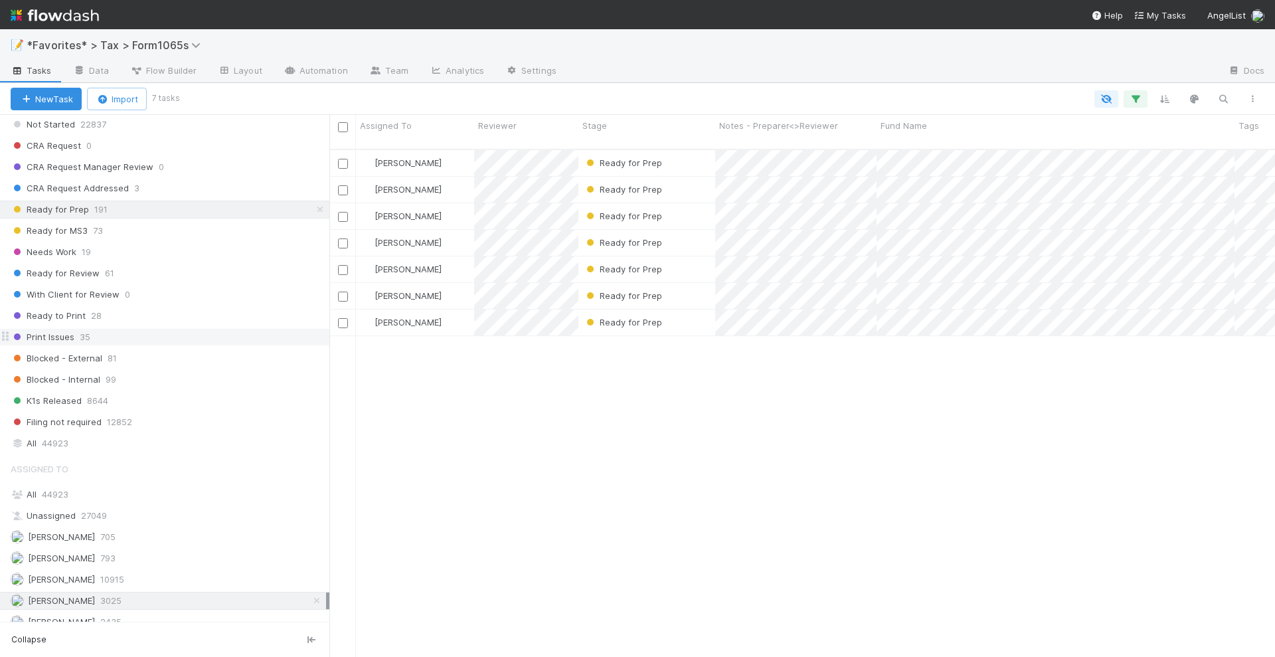
scroll to position [506, 933]
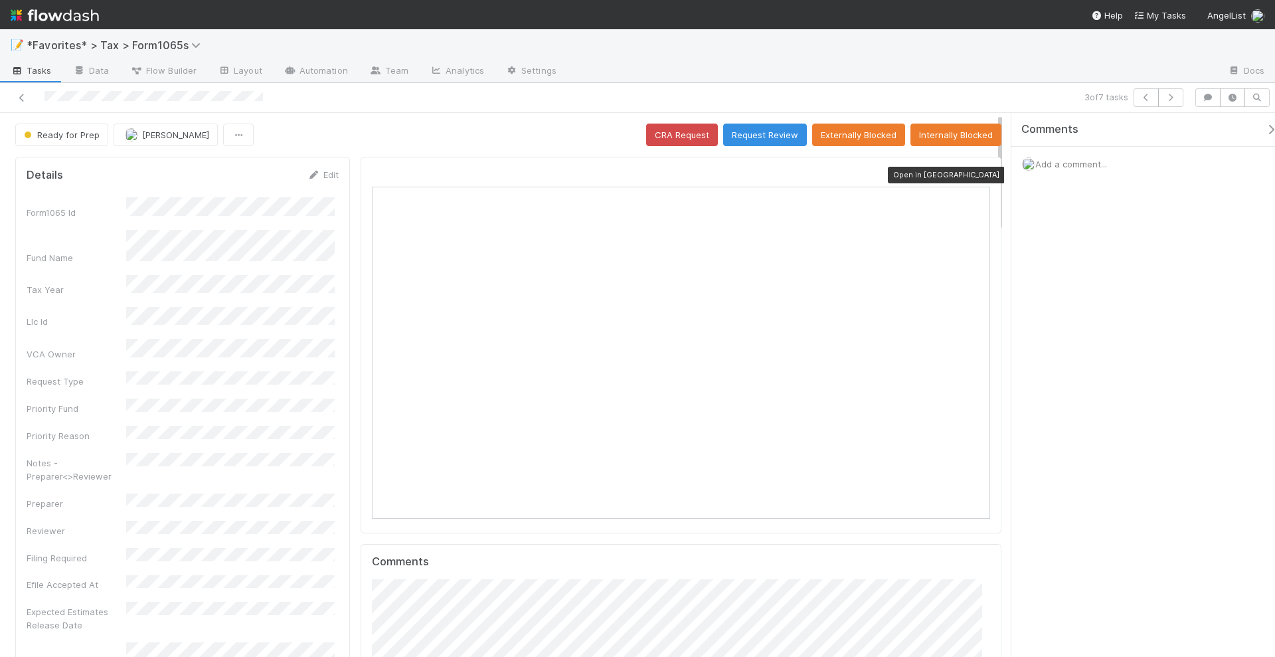
click at [977, 173] on icon at bounding box center [983, 175] width 13 height 9
click at [762, 136] on button "Request Review" at bounding box center [765, 134] width 84 height 23
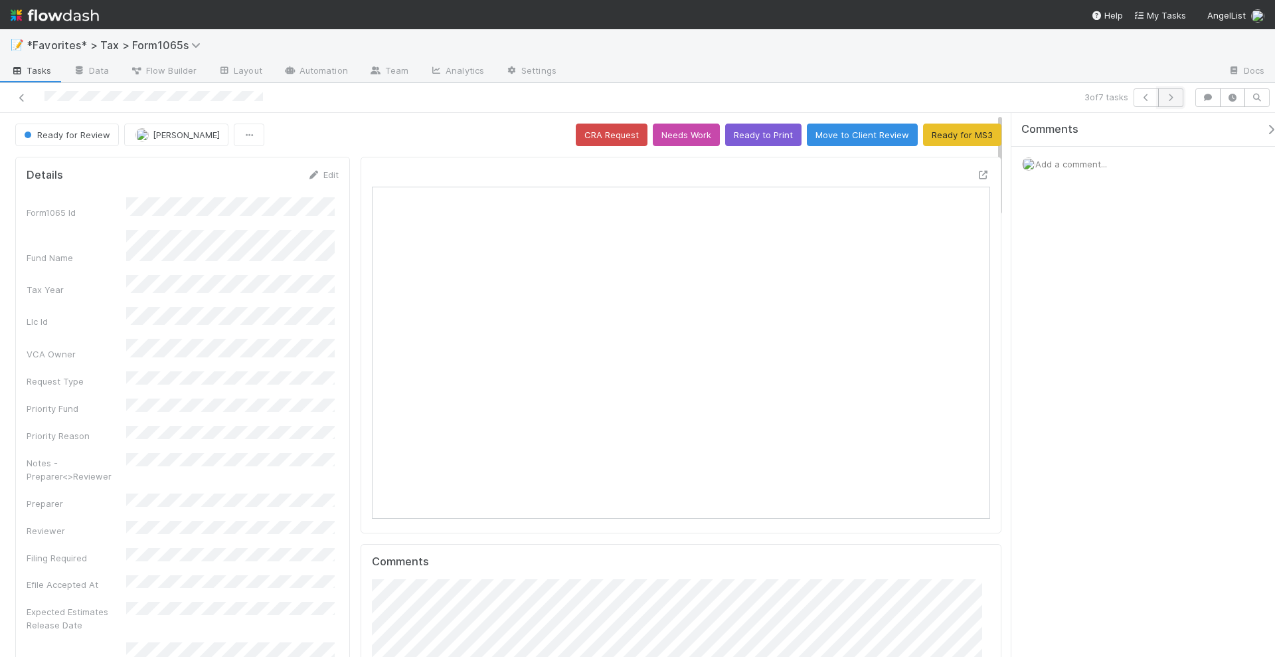
click at [1179, 96] on button "button" at bounding box center [1170, 97] width 25 height 19
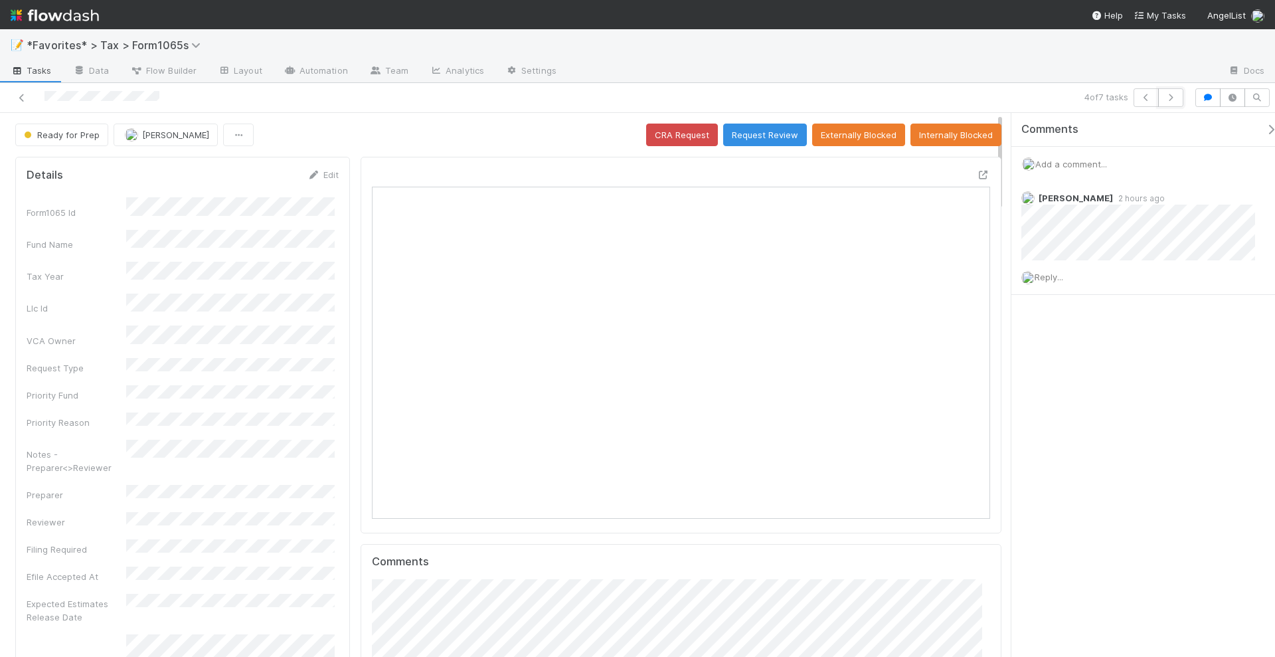
click at [1179, 96] on button "button" at bounding box center [1170, 97] width 25 height 19
click at [23, 94] on icon at bounding box center [21, 98] width 13 height 9
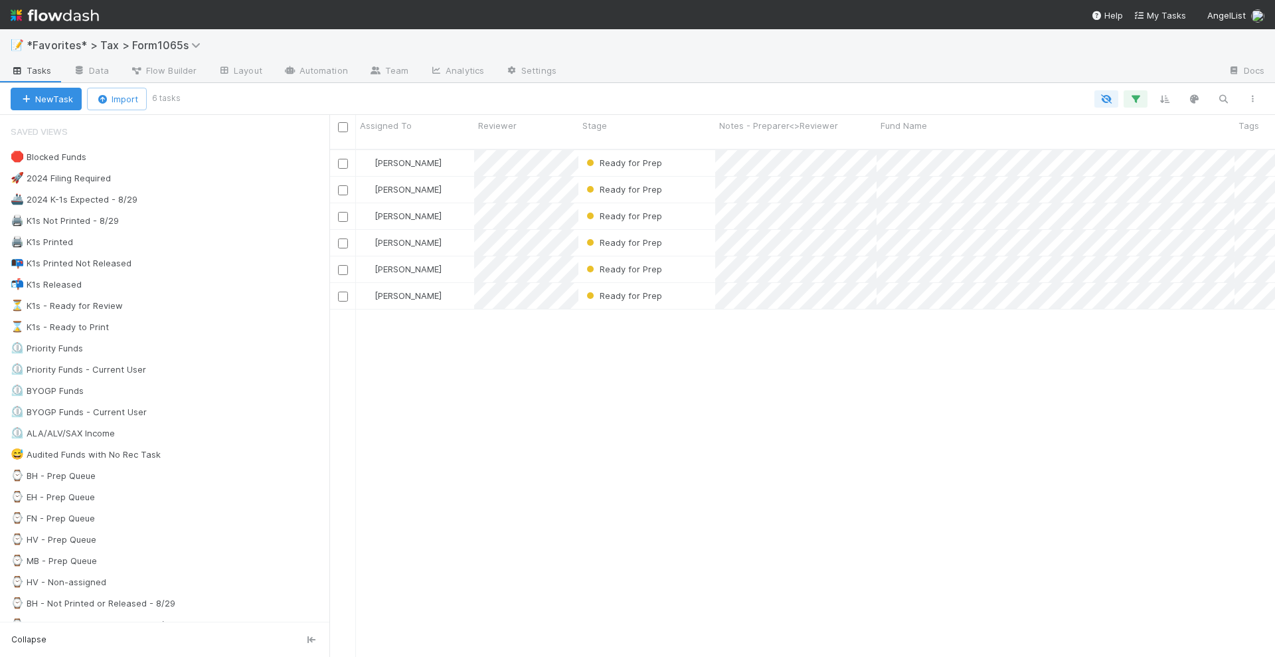
scroll to position [506, 933]
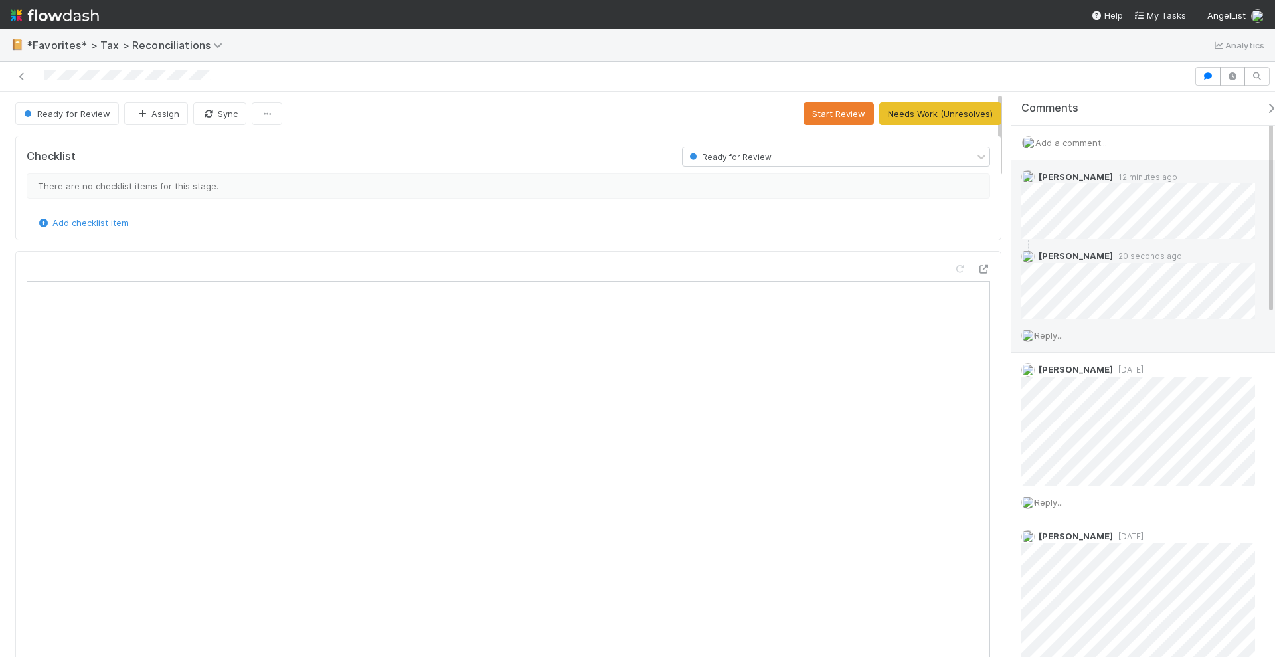
click at [1057, 331] on span "Reply..." at bounding box center [1048, 335] width 29 height 11
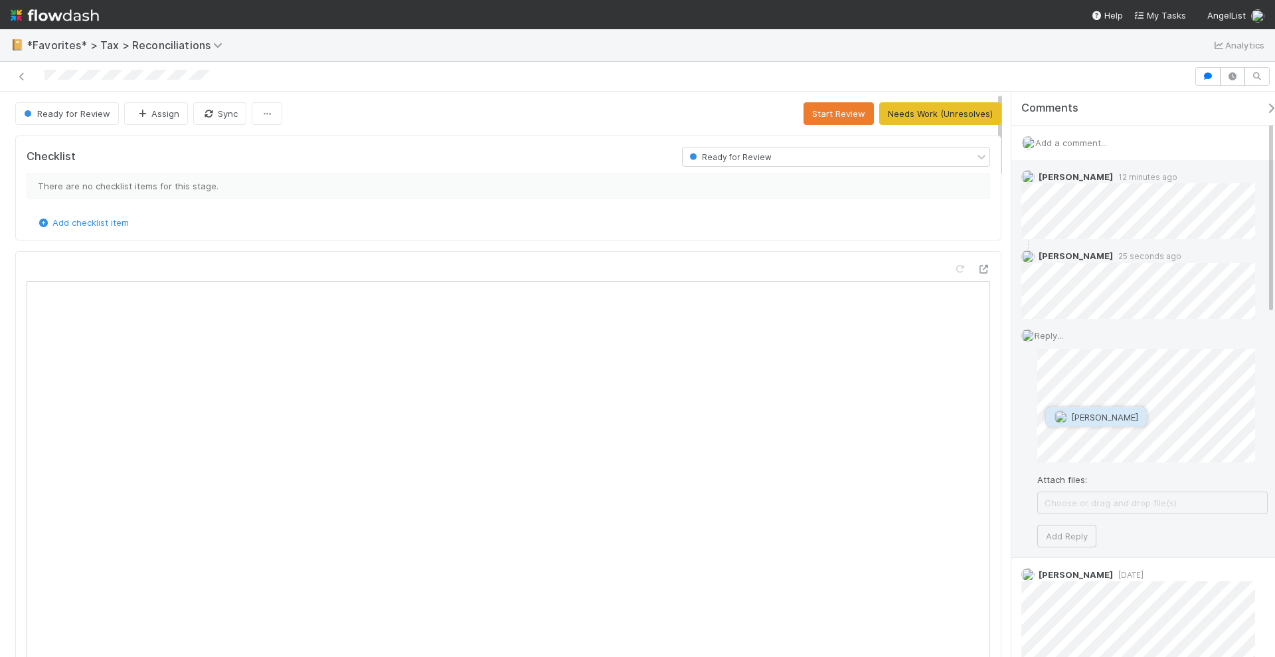
click at [1086, 417] on span "Moein Zandi" at bounding box center [1104, 417] width 67 height 11
click at [1079, 540] on button "Add Reply" at bounding box center [1066, 545] width 59 height 23
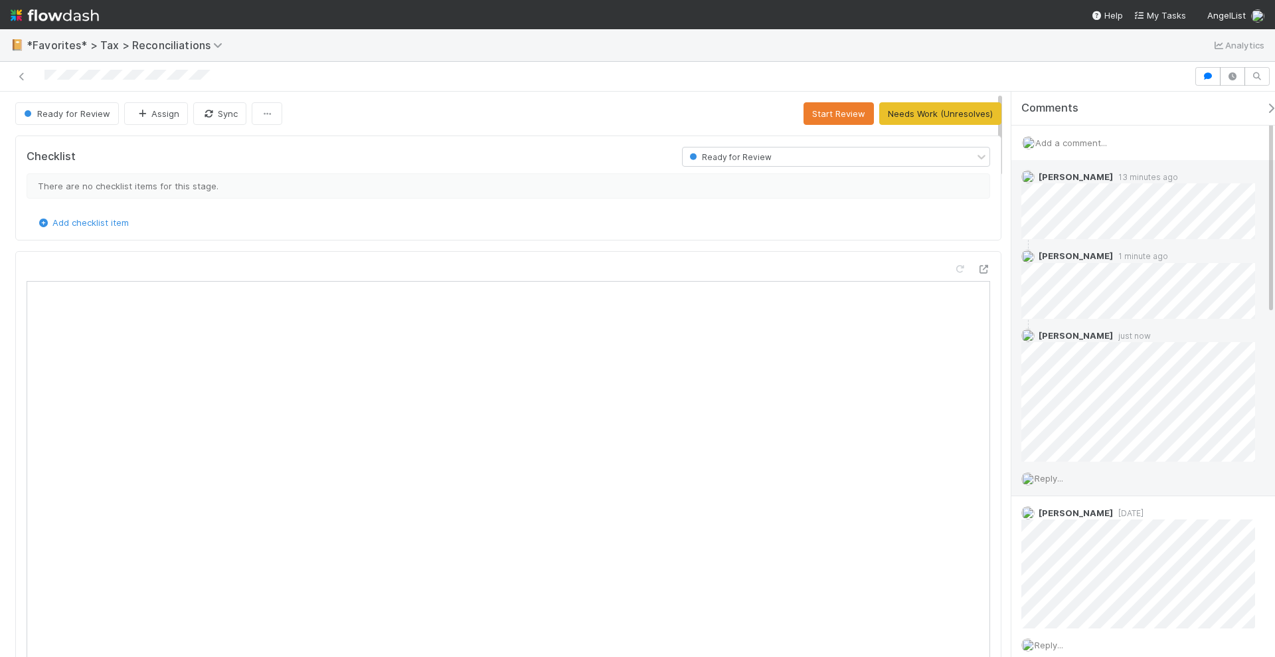
click at [1058, 473] on span "Reply..." at bounding box center [1048, 478] width 29 height 11
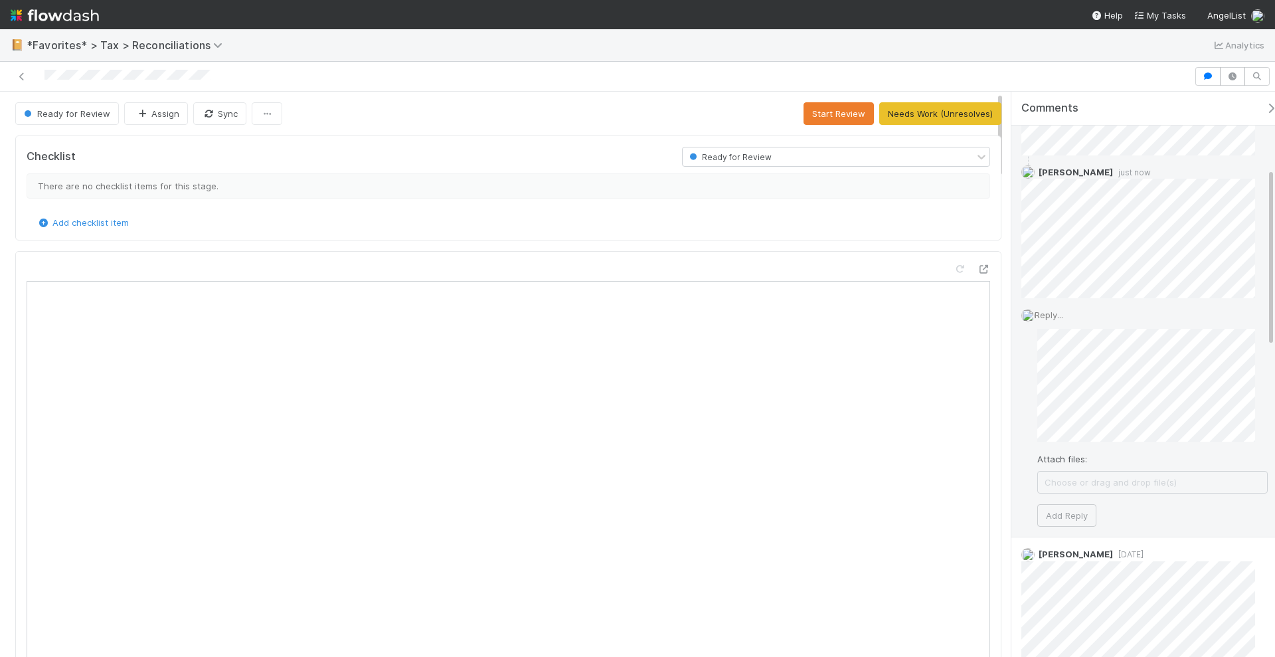
scroll to position [249, 0]
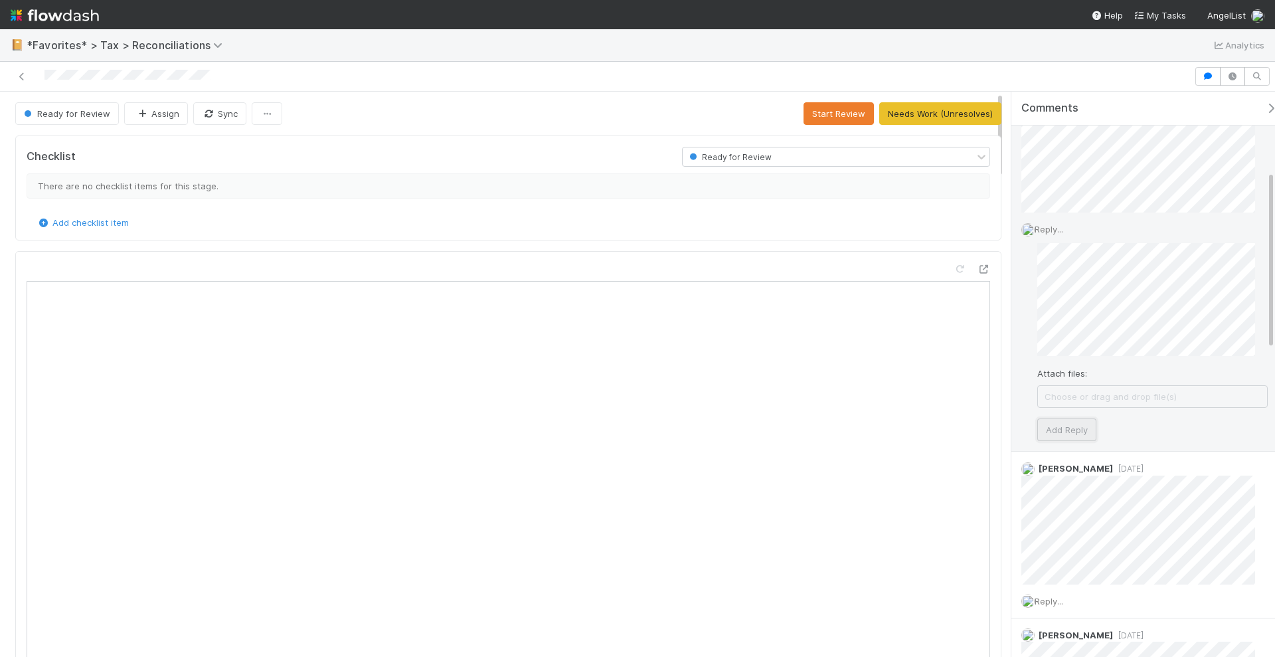
click at [1078, 432] on button "Add Reply" at bounding box center [1066, 429] width 59 height 23
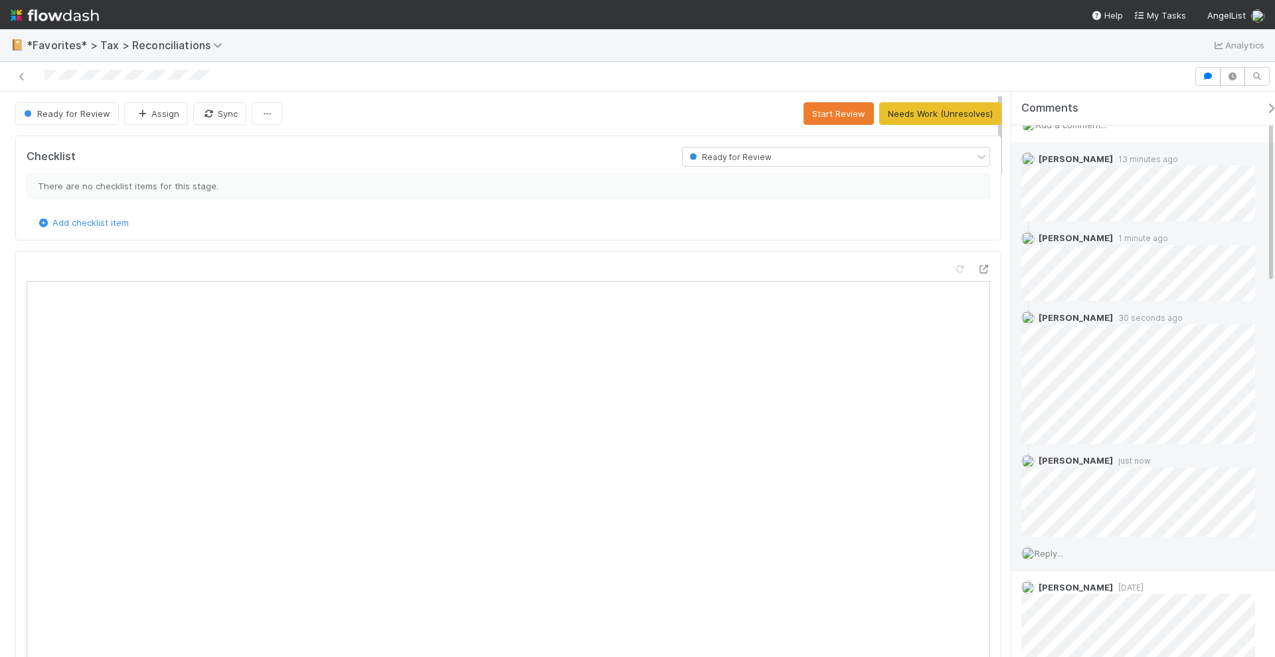
scroll to position [0, 0]
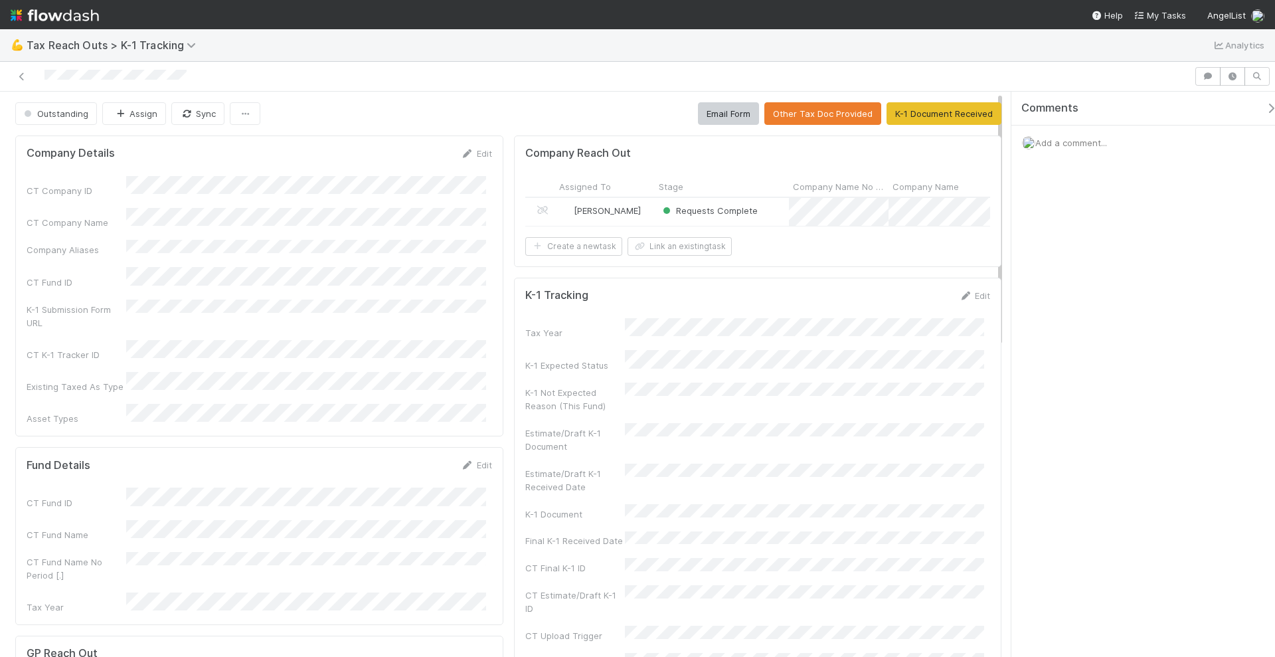
click at [639, 210] on div "[PERSON_NAME]" at bounding box center [605, 212] width 100 height 28
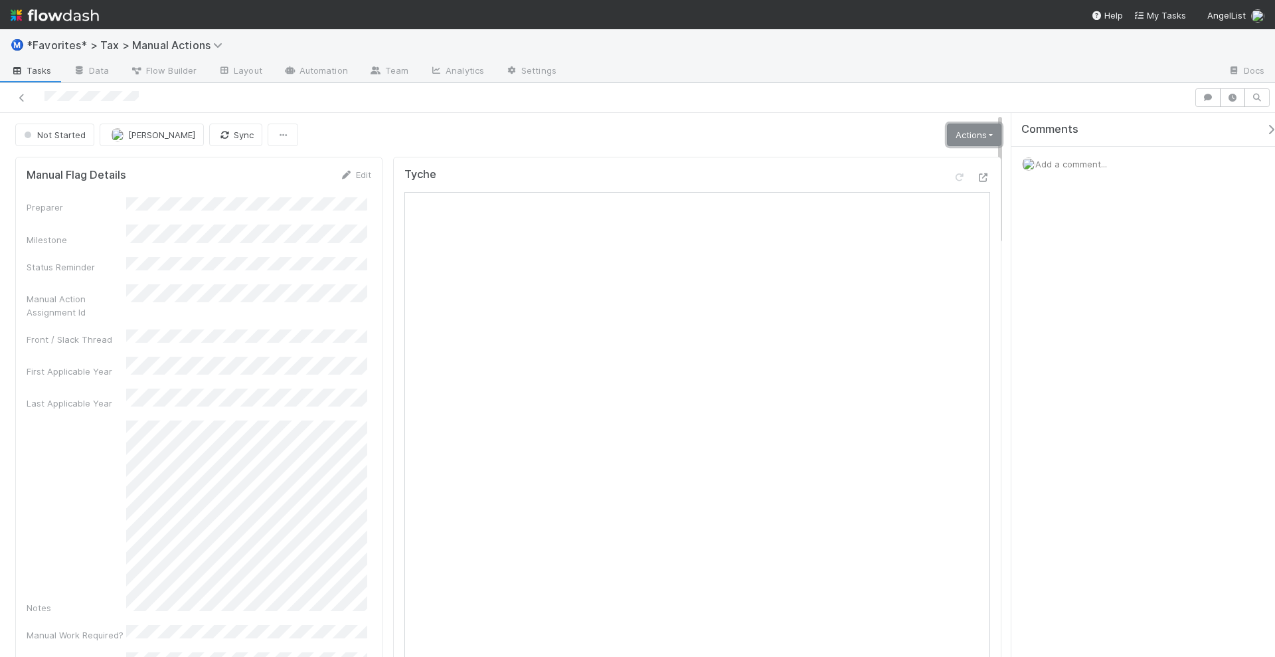
click at [981, 139] on link "Actions" at bounding box center [974, 134] width 54 height 23
click at [932, 179] on button "Escalate" at bounding box center [942, 180] width 123 height 19
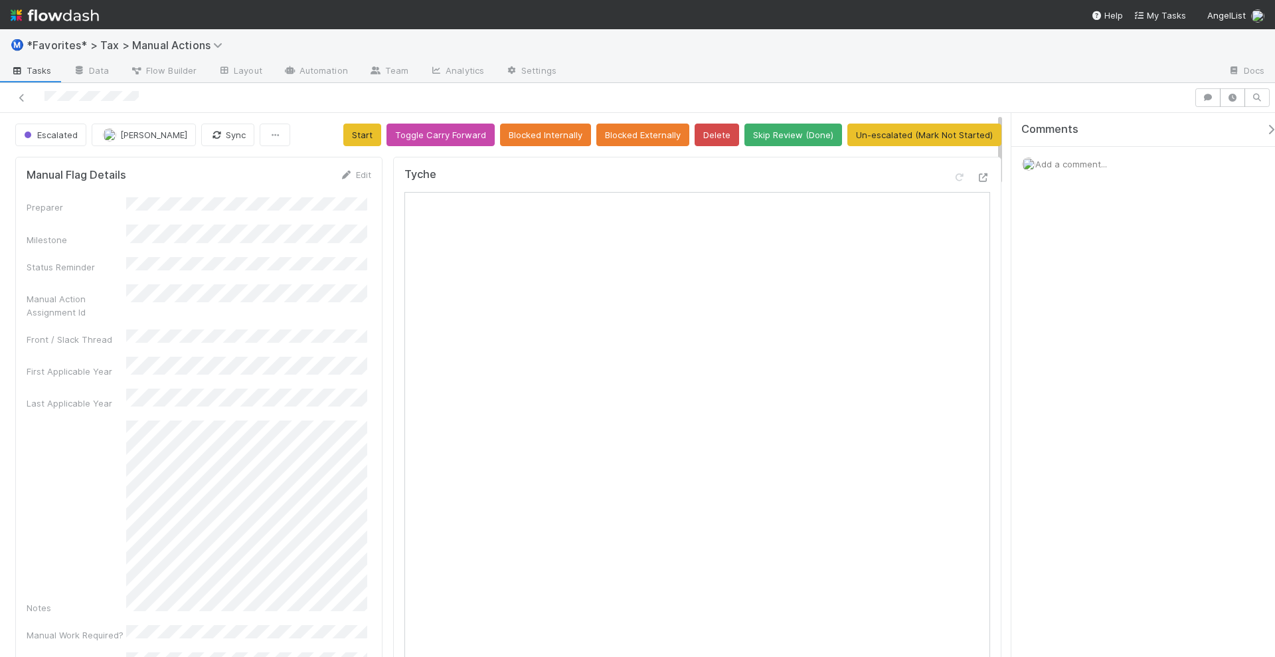
click at [1078, 167] on div "Add a comment..." at bounding box center [1149, 164] width 276 height 35
click at [1076, 162] on span "Add a comment..." at bounding box center [1071, 164] width 72 height 11
click at [1072, 370] on button "Add Comment" at bounding box center [1070, 368] width 77 height 23
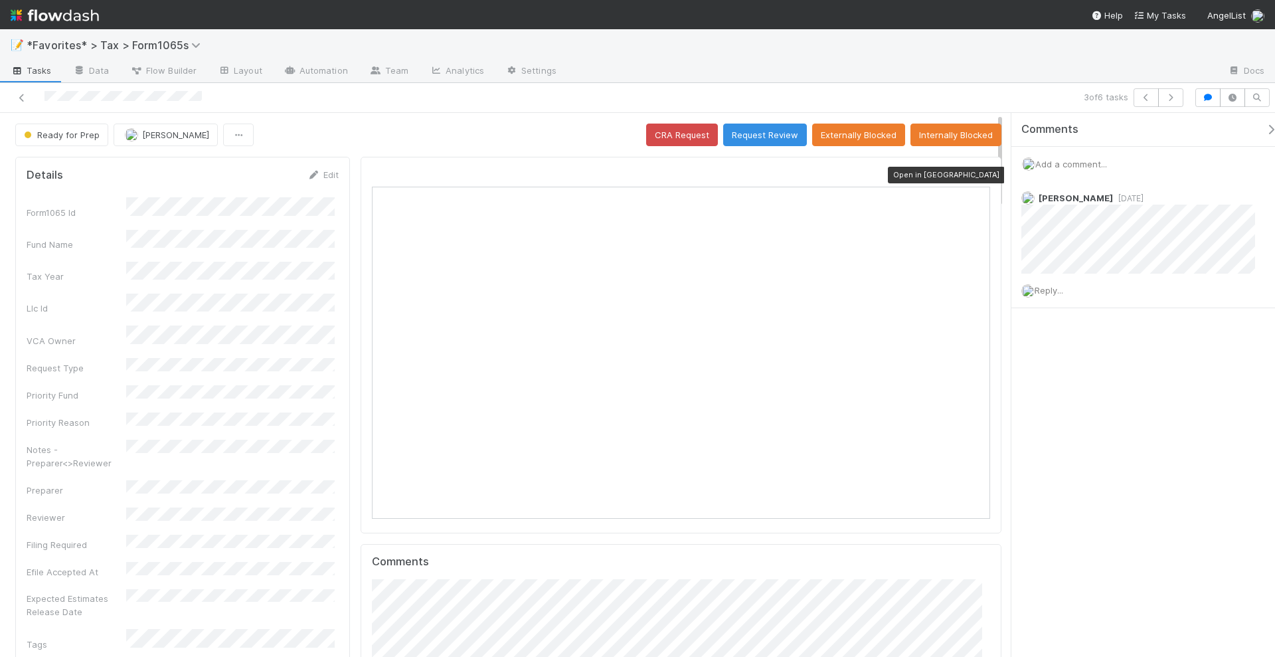
click at [977, 175] on icon at bounding box center [983, 175] width 13 height 9
click at [331, 169] on link "Edit" at bounding box center [322, 174] width 31 height 11
click at [278, 184] on button "Save" at bounding box center [268, 179] width 38 height 23
click at [520, 143] on div "Ready for Prep Helen Vo CRA Request Request Review Externally Blocked Internall…" at bounding box center [508, 134] width 986 height 23
click at [934, 131] on button "Internally Blocked" at bounding box center [955, 134] width 91 height 23
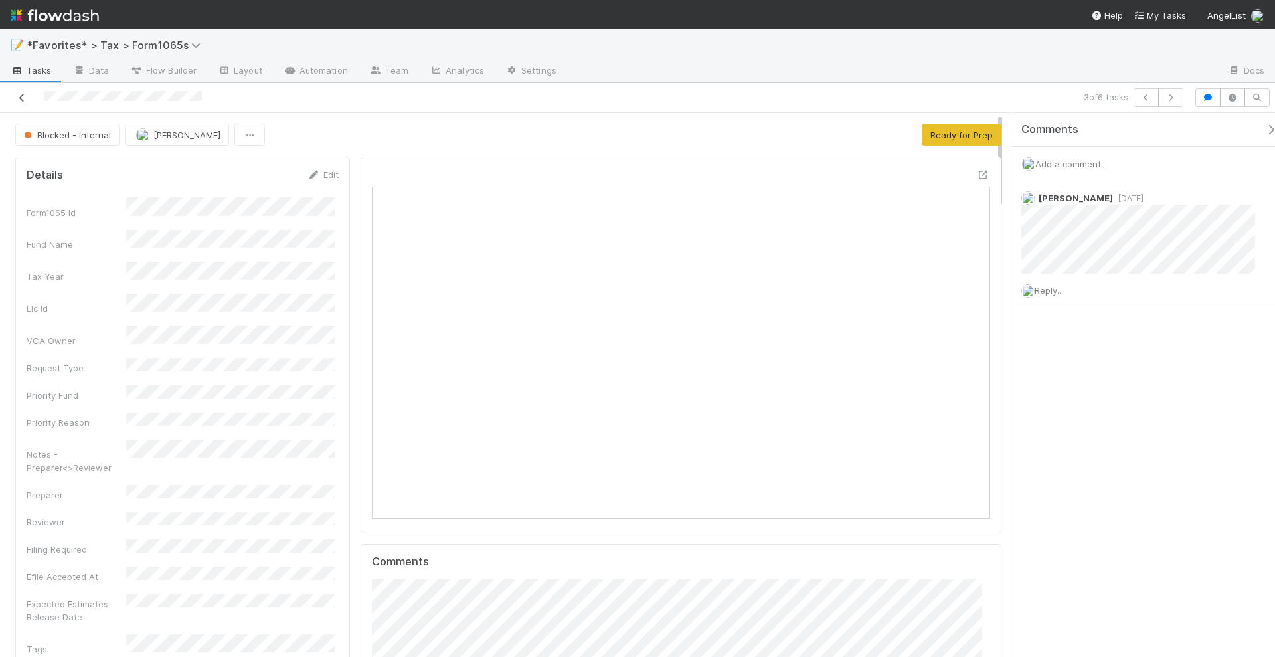
click at [21, 94] on icon at bounding box center [21, 98] width 13 height 9
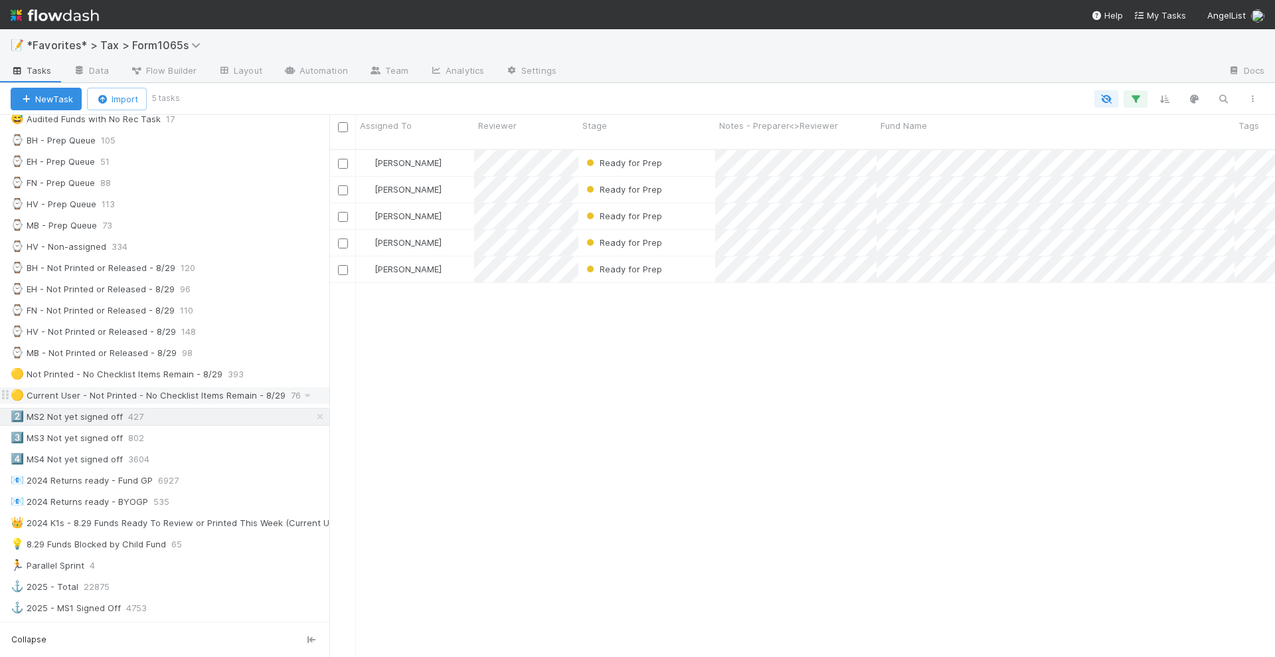
scroll to position [332, 0]
click at [58, 433] on div "3️⃣ MS3 Not yet signed off" at bounding box center [67, 441] width 112 height 17
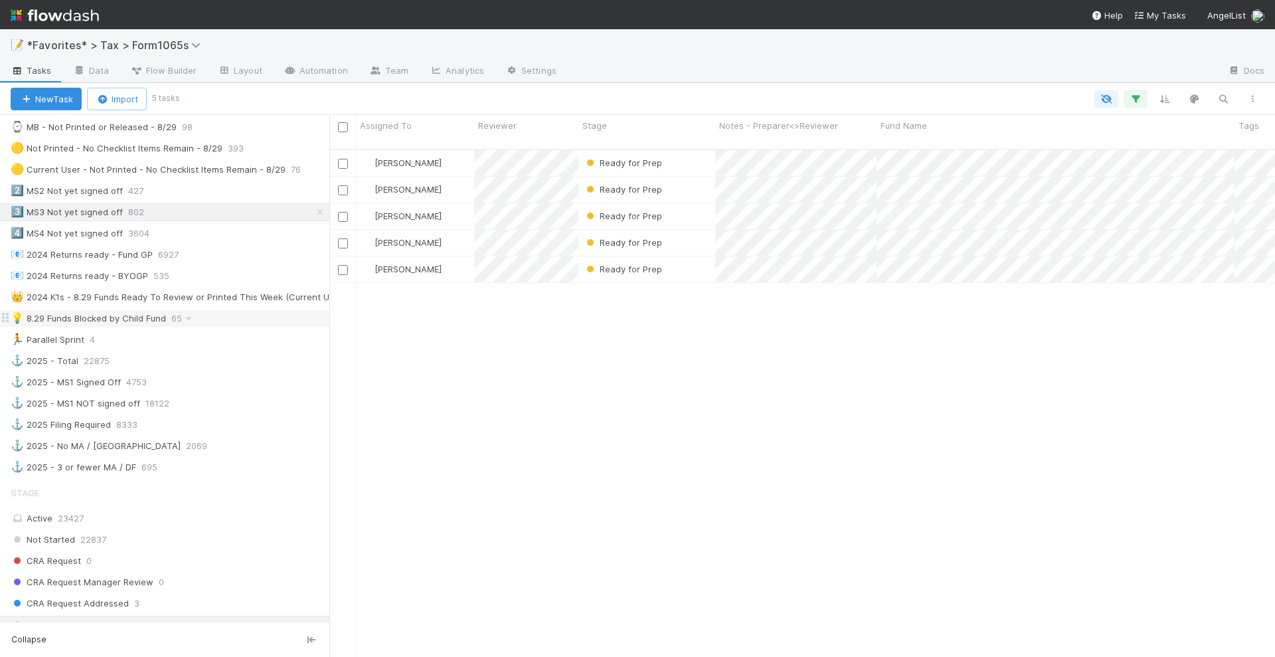
scroll to position [664, 0]
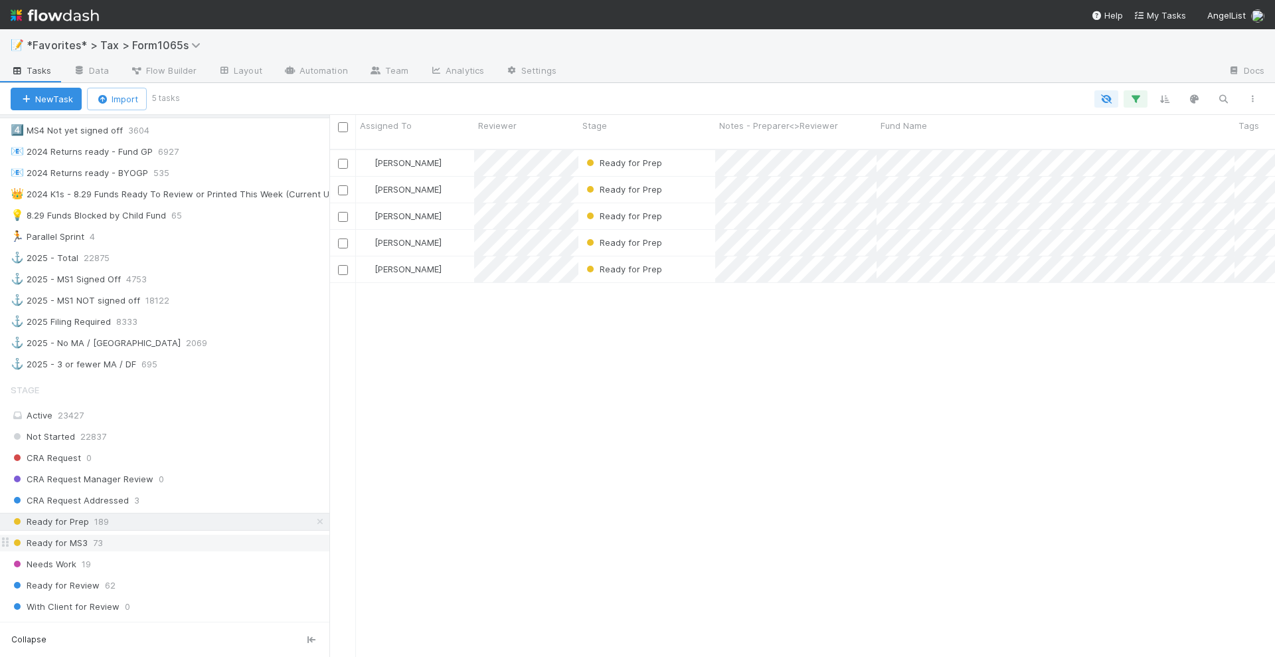
click at [78, 534] on span "Ready for MS3" at bounding box center [49, 542] width 77 height 17
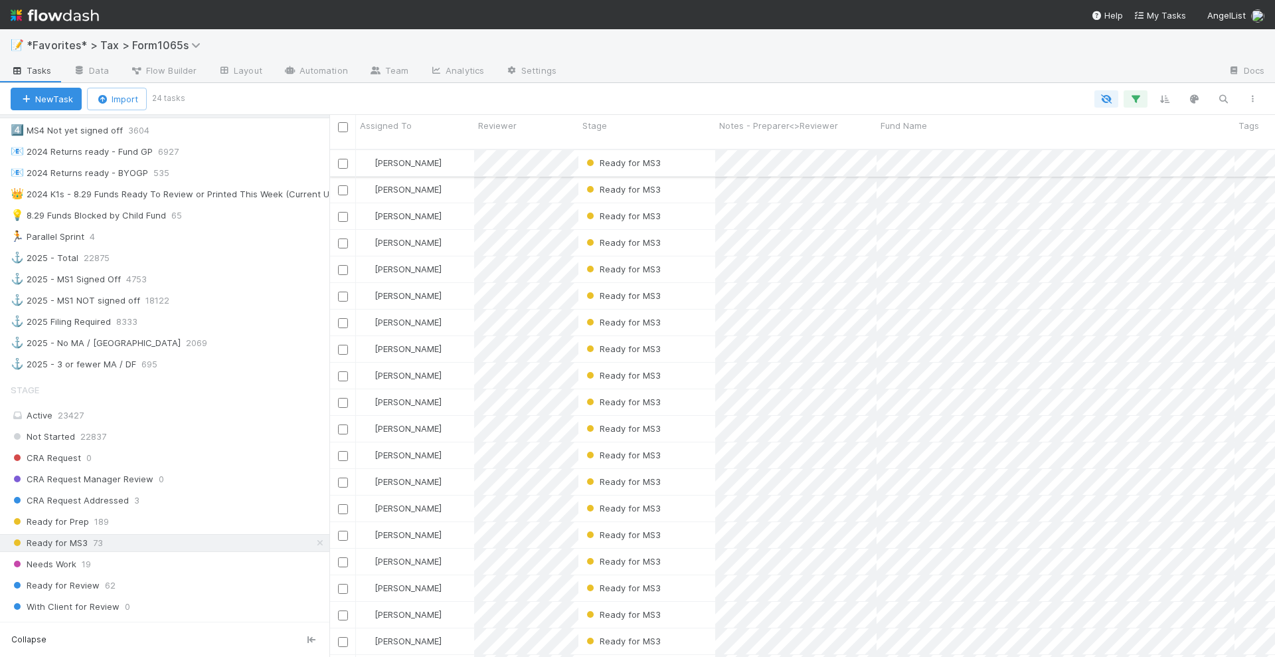
click at [701, 155] on div "Ready for MS3" at bounding box center [646, 163] width 137 height 26
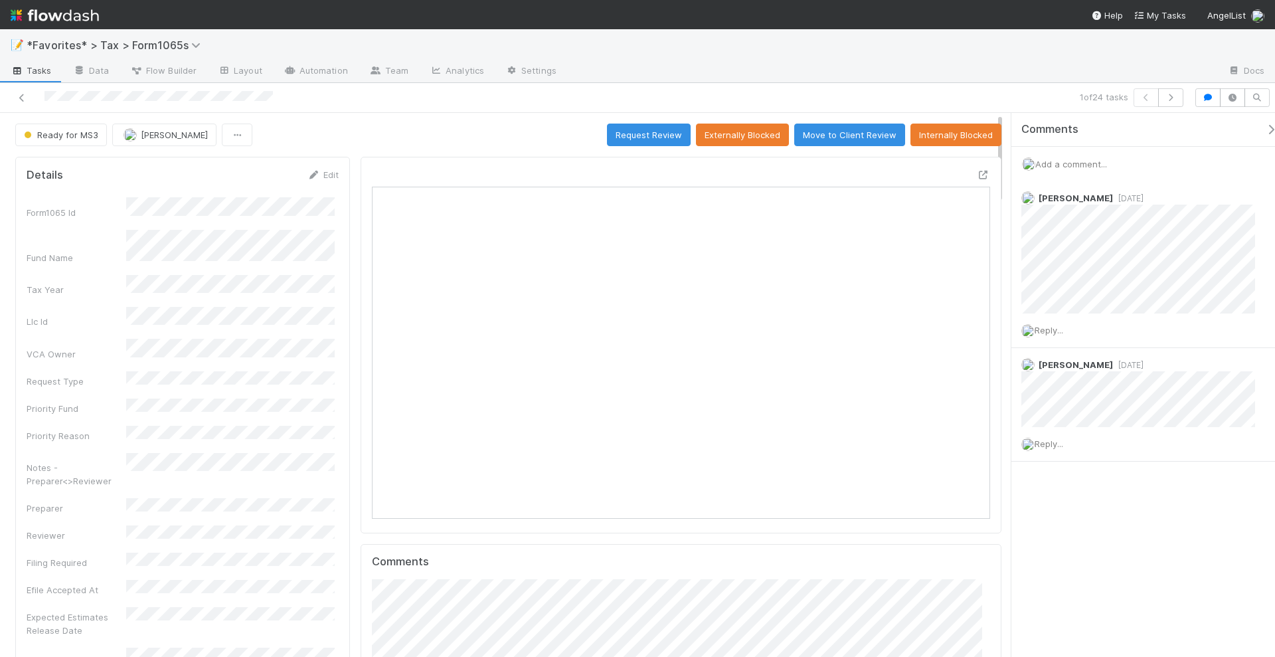
scroll to position [258, 598]
click at [1117, 488] on div "Comments Add a comment... Helen Vo 1 week ago Reply... Helen Vo 1 week ago Repl…" at bounding box center [1149, 320] width 276 height 415
click at [44, 96] on div at bounding box center [302, 97] width 594 height 19
click at [662, 135] on button "Request Review" at bounding box center [649, 134] width 84 height 23
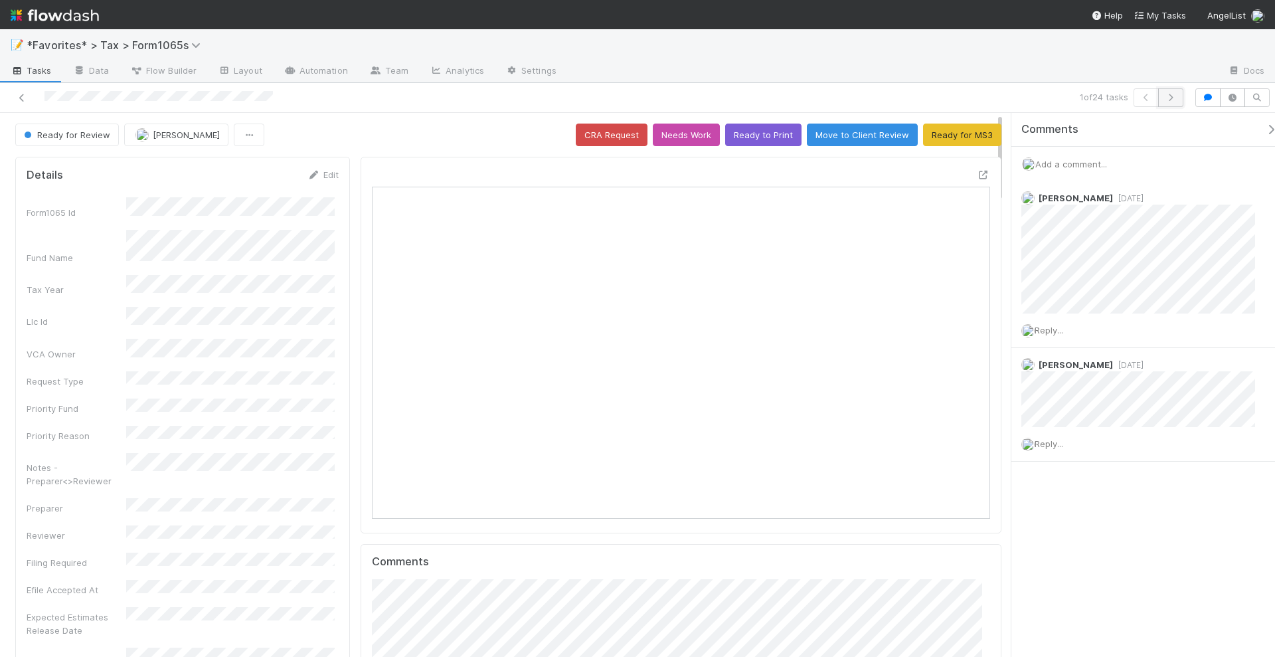
click at [1167, 98] on icon "button" at bounding box center [1170, 98] width 13 height 8
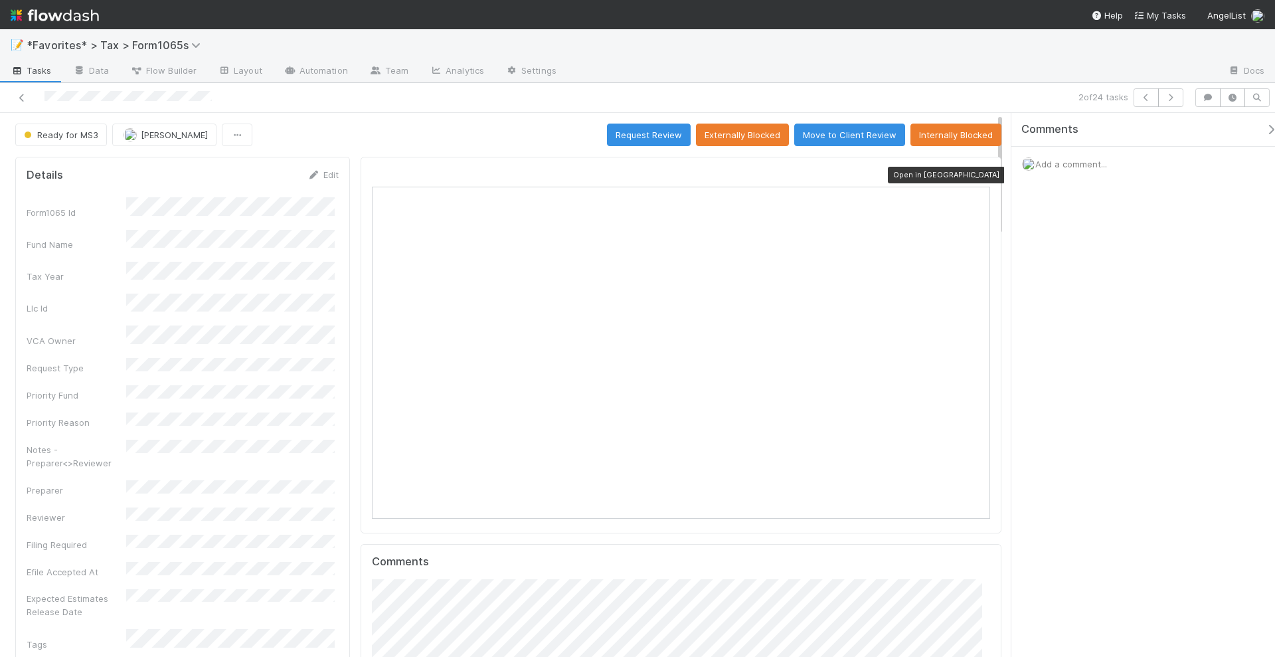
click at [977, 175] on icon at bounding box center [983, 175] width 13 height 9
click at [1176, 96] on icon "button" at bounding box center [1170, 98] width 13 height 8
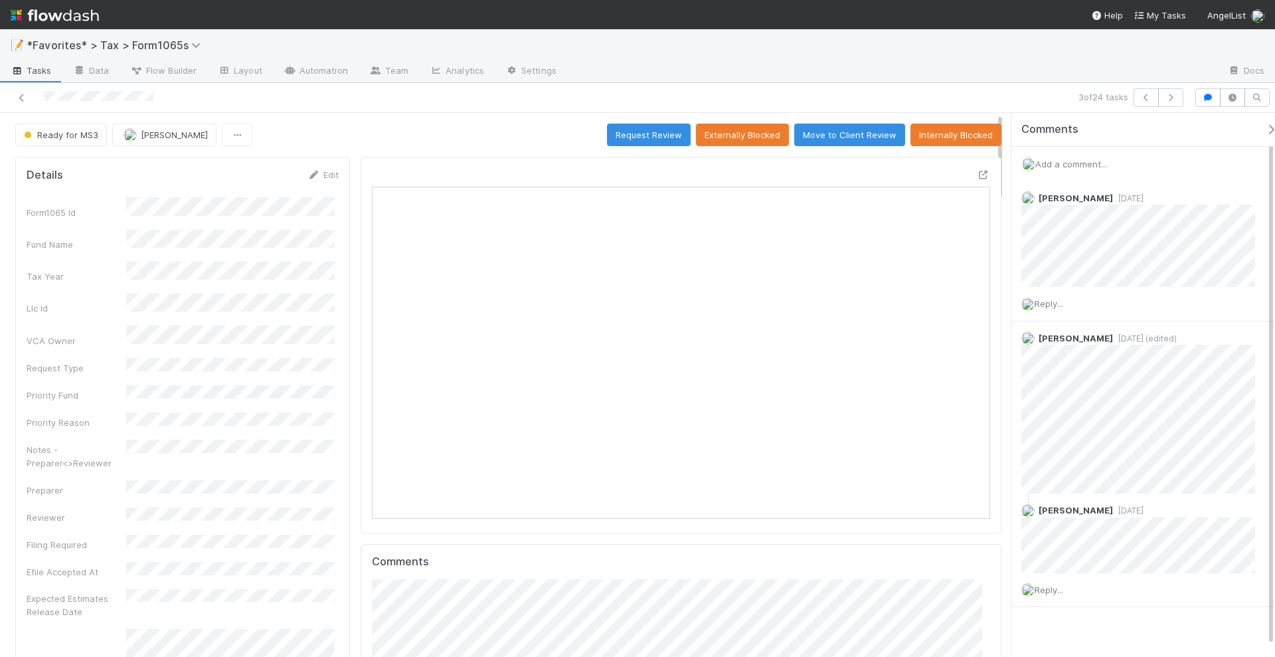
scroll to position [258, 598]
click at [977, 171] on icon at bounding box center [983, 175] width 13 height 9
click at [1074, 163] on span "Add a comment..." at bounding box center [1071, 164] width 72 height 11
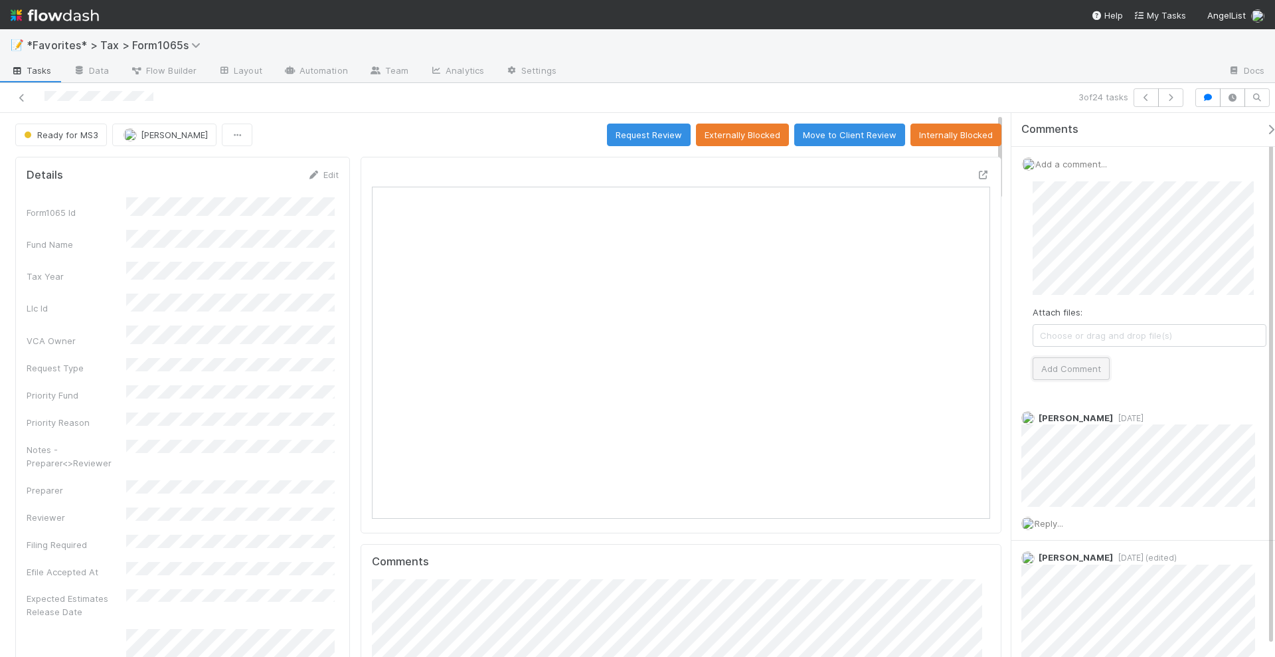
click at [1091, 359] on button "Add Comment" at bounding box center [1070, 368] width 77 height 23
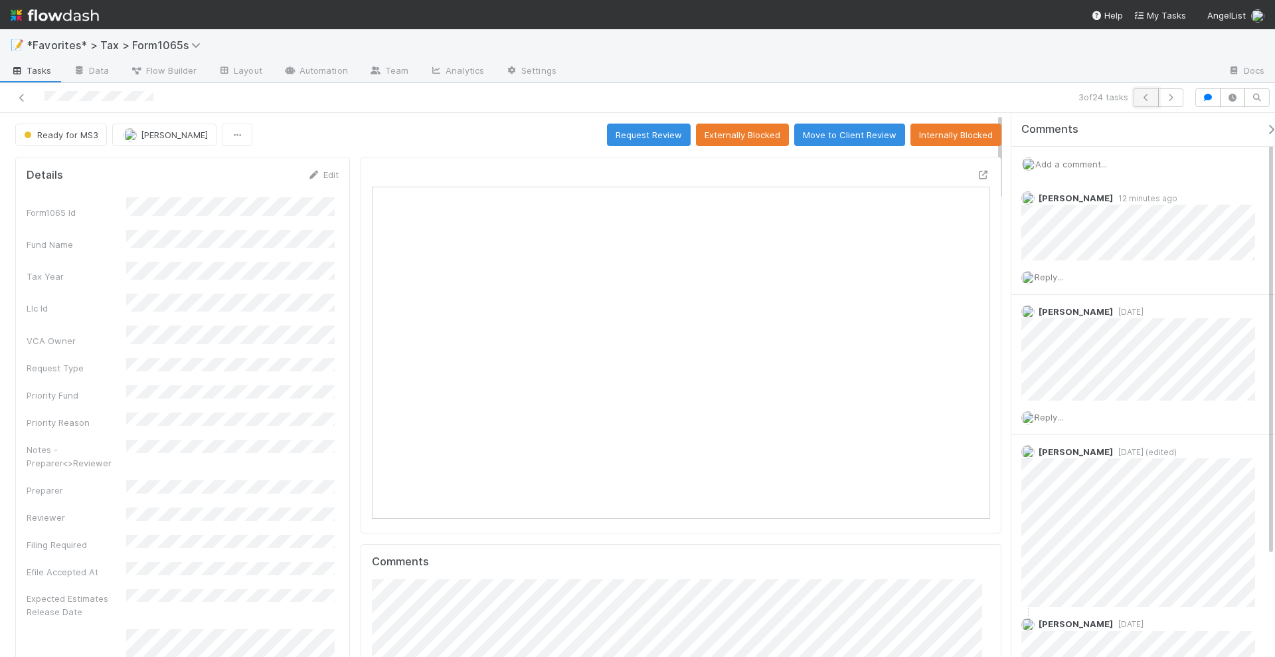
click at [1142, 103] on button "button" at bounding box center [1145, 97] width 25 height 19
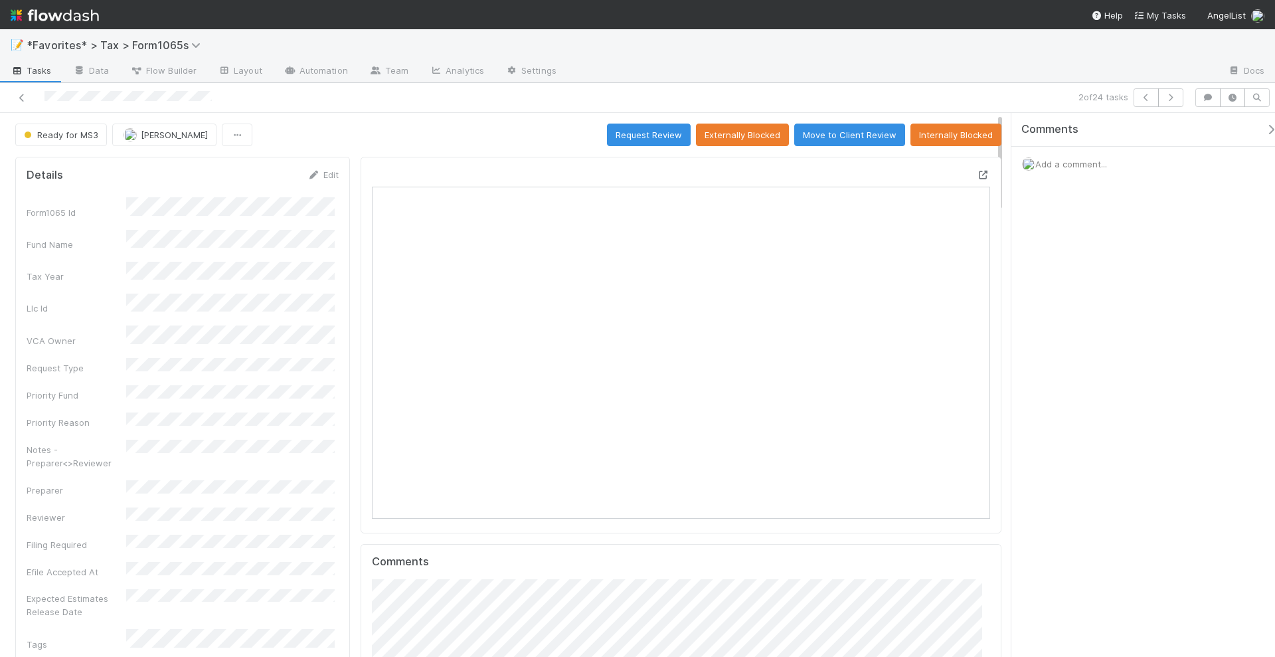
click at [977, 173] on icon at bounding box center [983, 175] width 13 height 9
click at [1086, 160] on span "Add a comment..." at bounding box center [1071, 164] width 72 height 11
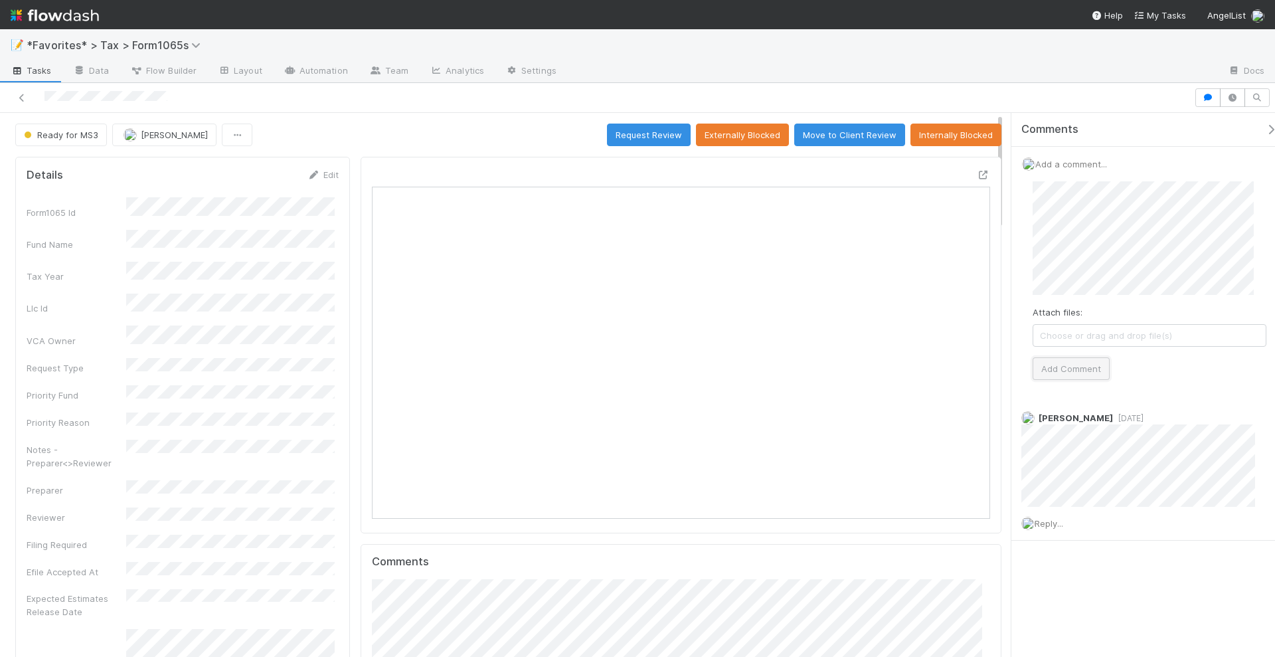
click at [1088, 370] on button "Add Comment" at bounding box center [1070, 368] width 77 height 23
